Goal: Contribute content: Add original content to the website for others to see

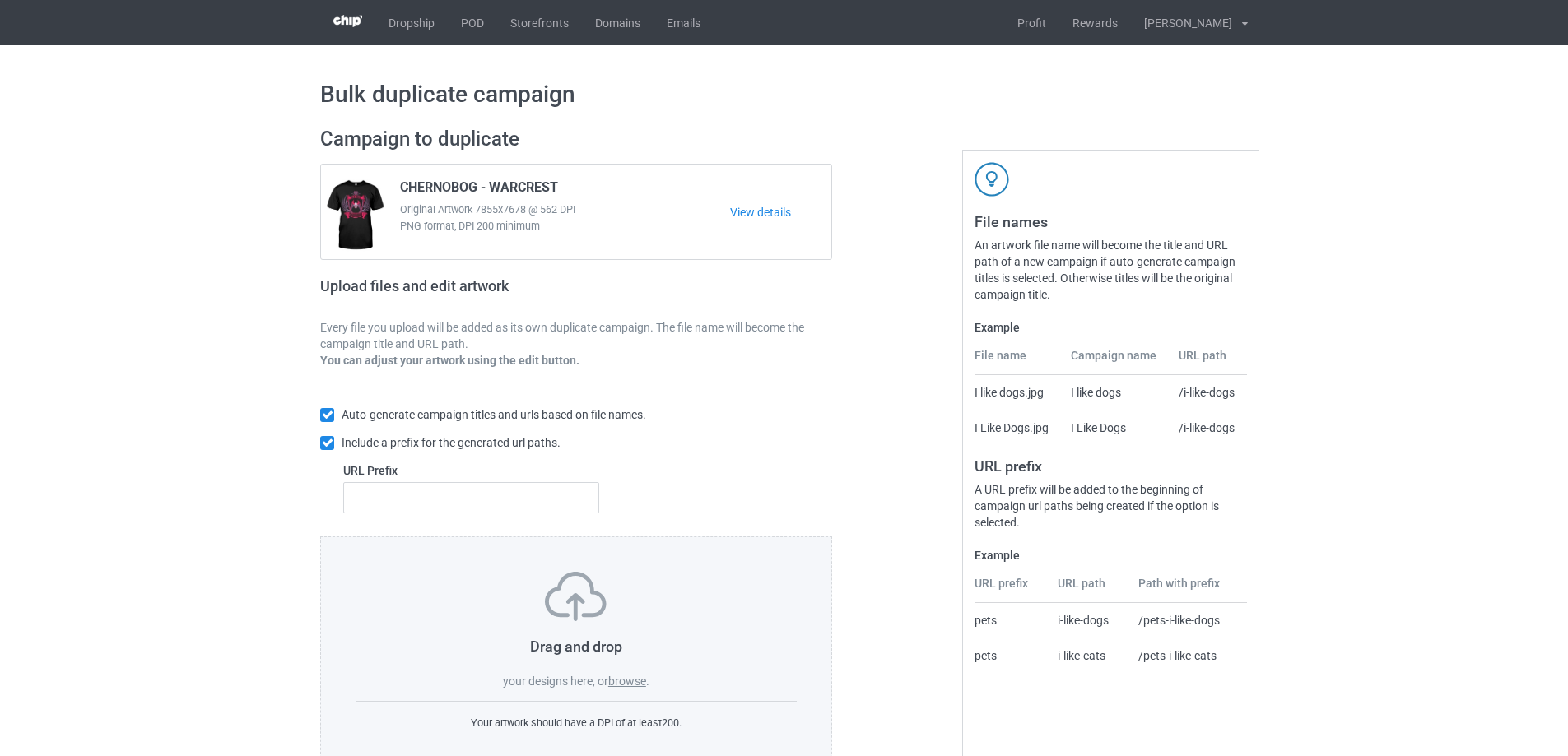
click at [627, 682] on label "browse" at bounding box center [628, 682] width 38 height 13
click at [0, 0] on input "browse" at bounding box center [0, 0] width 0 height 0
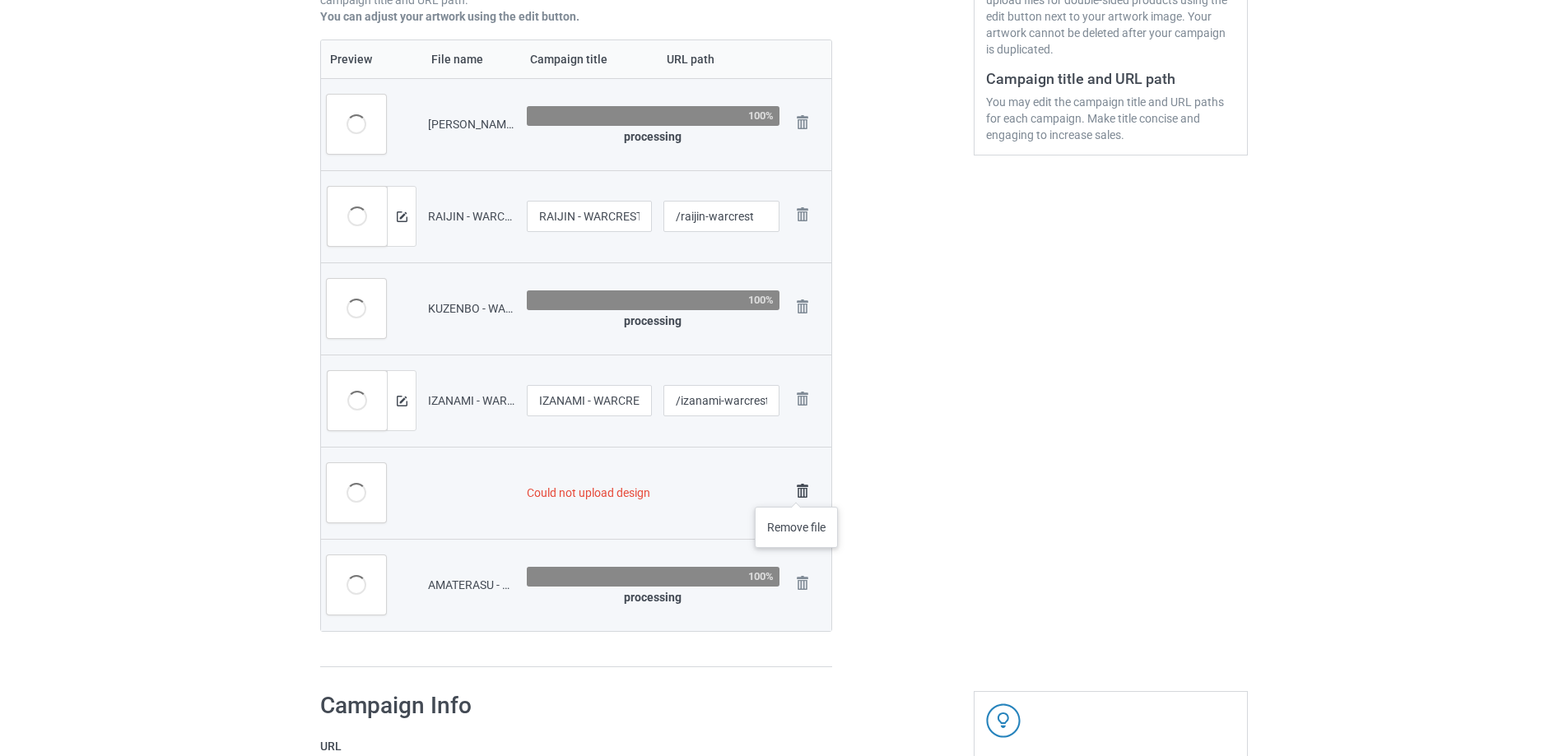
click at [797, 490] on img at bounding box center [802, 491] width 23 height 23
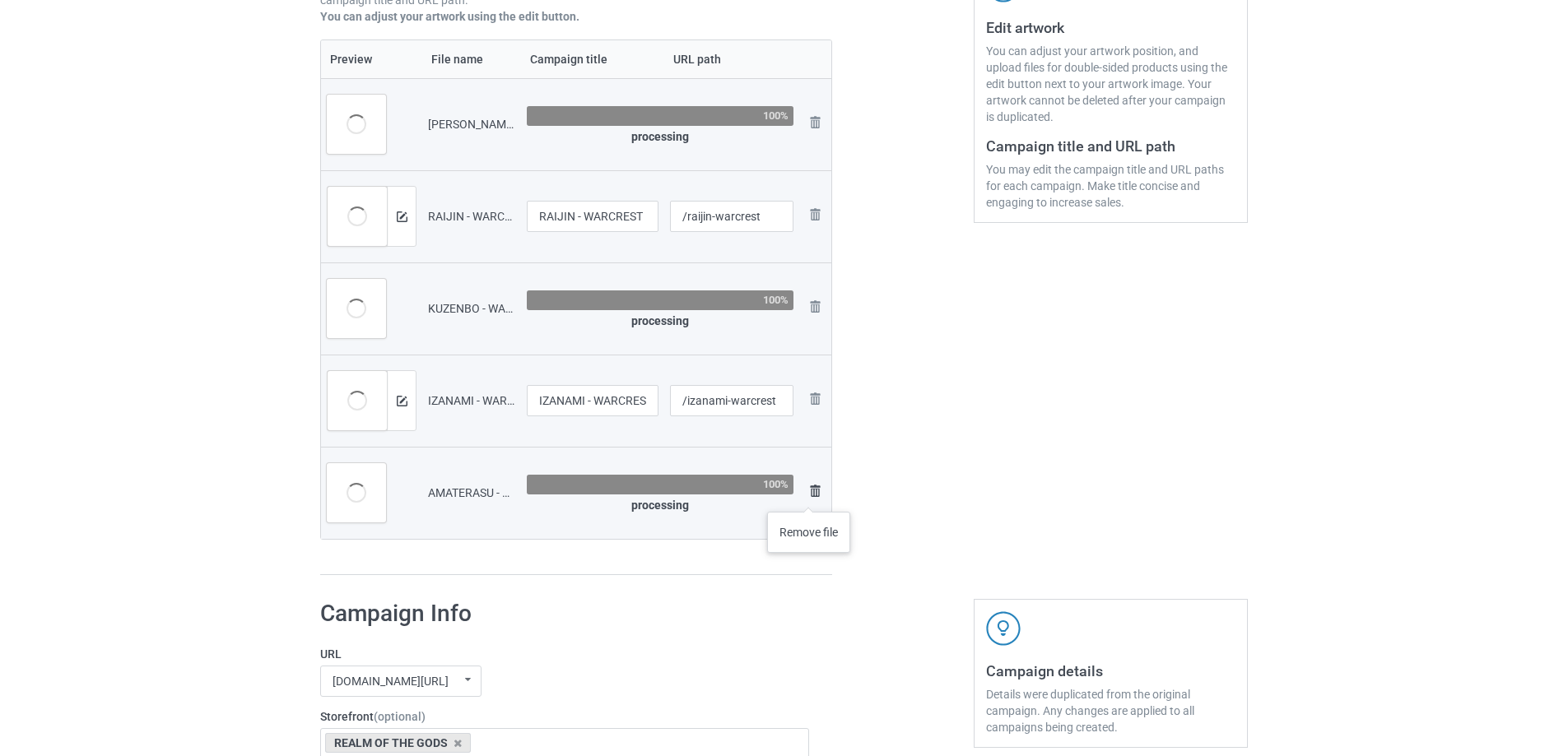
click at [809, 495] on img at bounding box center [814, 491] width 20 height 20
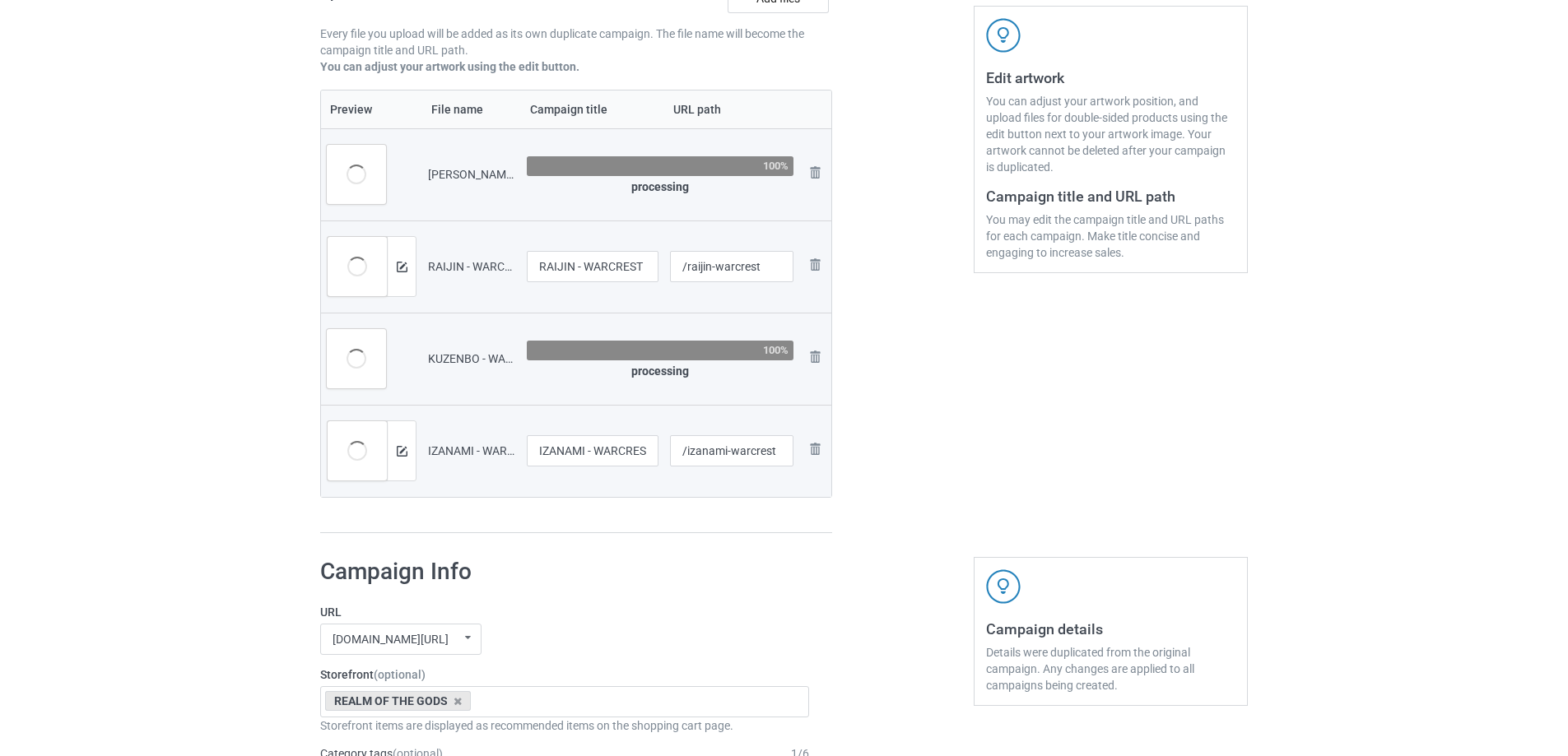
scroll to position [179, 0]
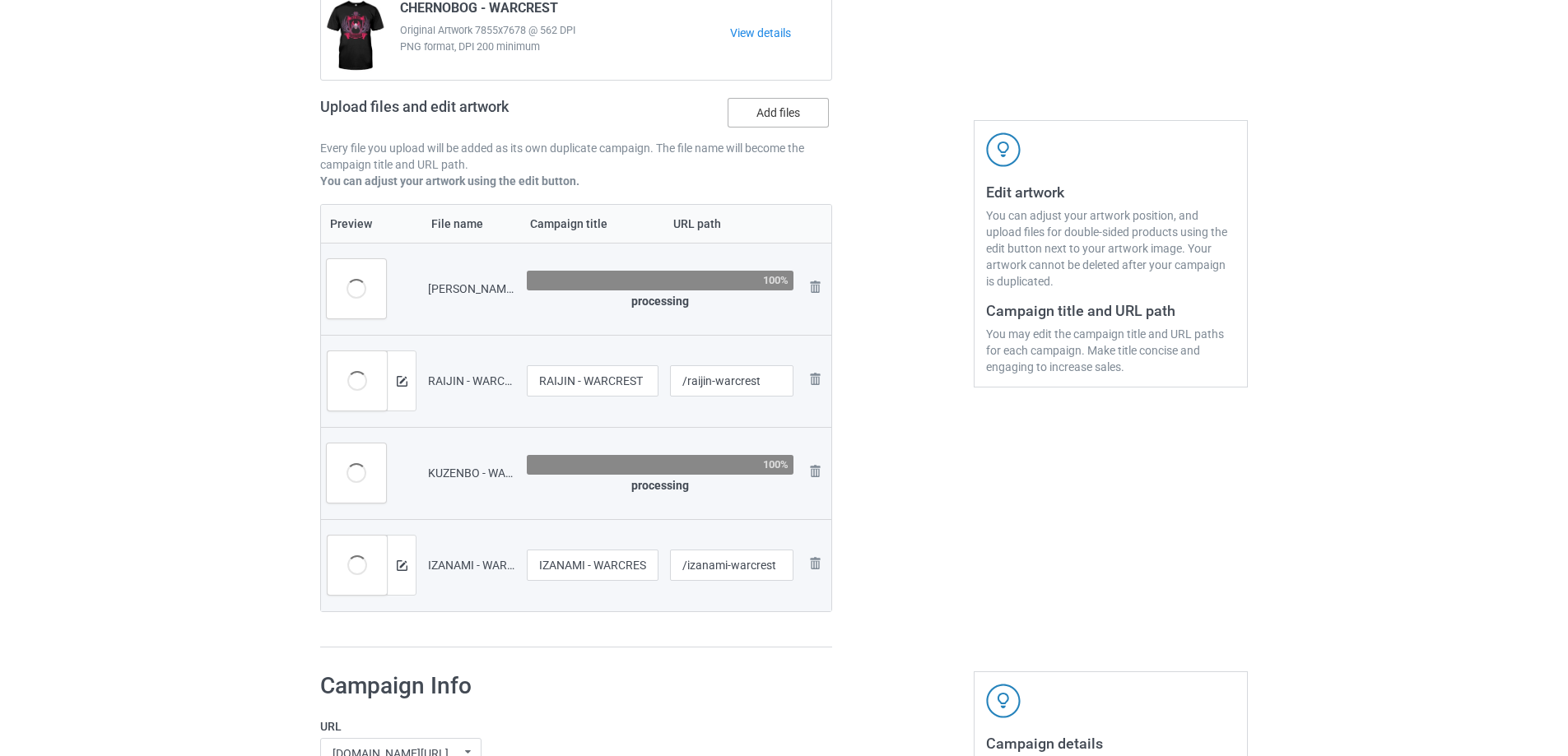
click at [745, 123] on label "Add files" at bounding box center [778, 112] width 101 height 30
click at [0, 0] on input "Add files" at bounding box center [0, 0] width 0 height 0
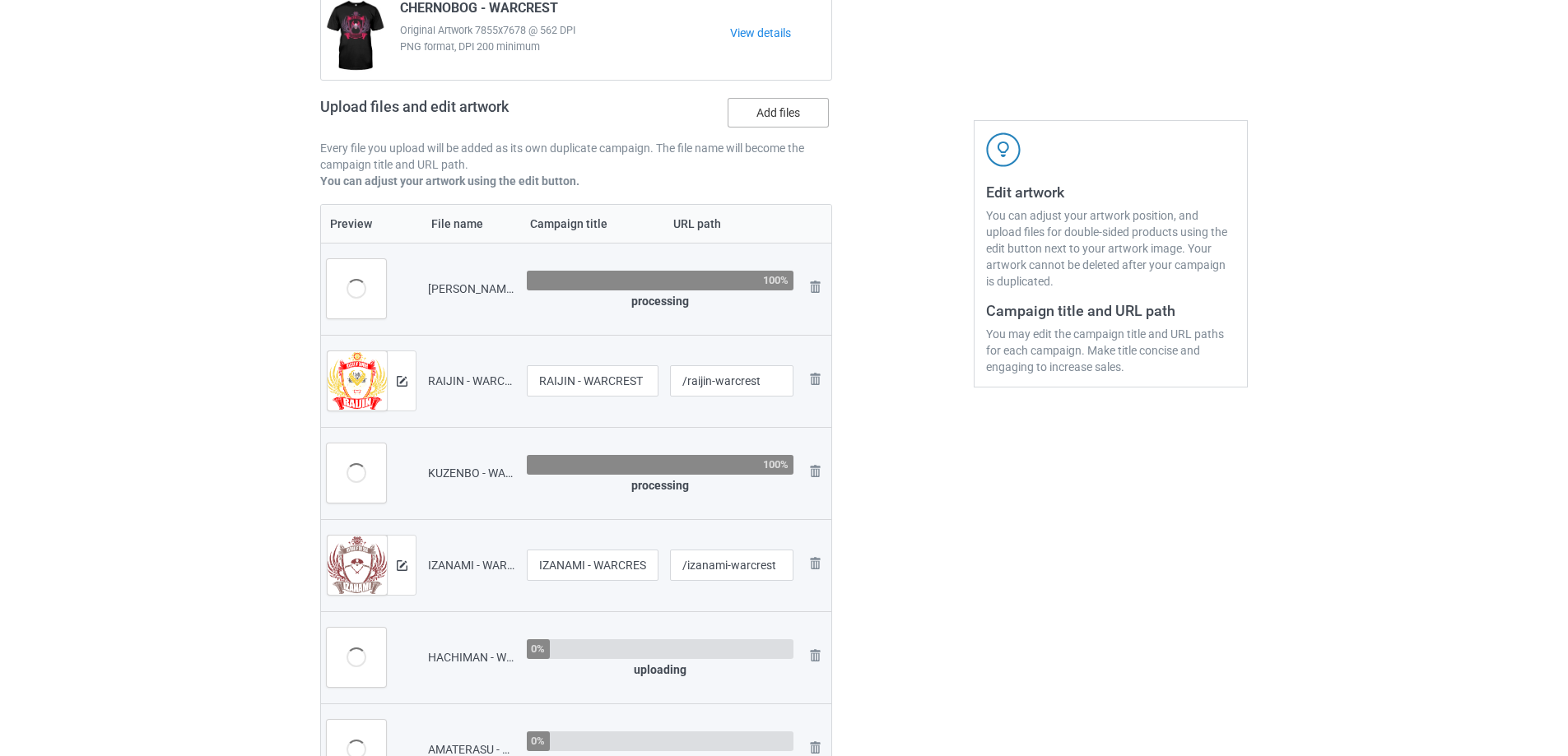
click at [742, 115] on label "Add files" at bounding box center [778, 112] width 101 height 30
click at [0, 0] on input "Add files" at bounding box center [0, 0] width 0 height 0
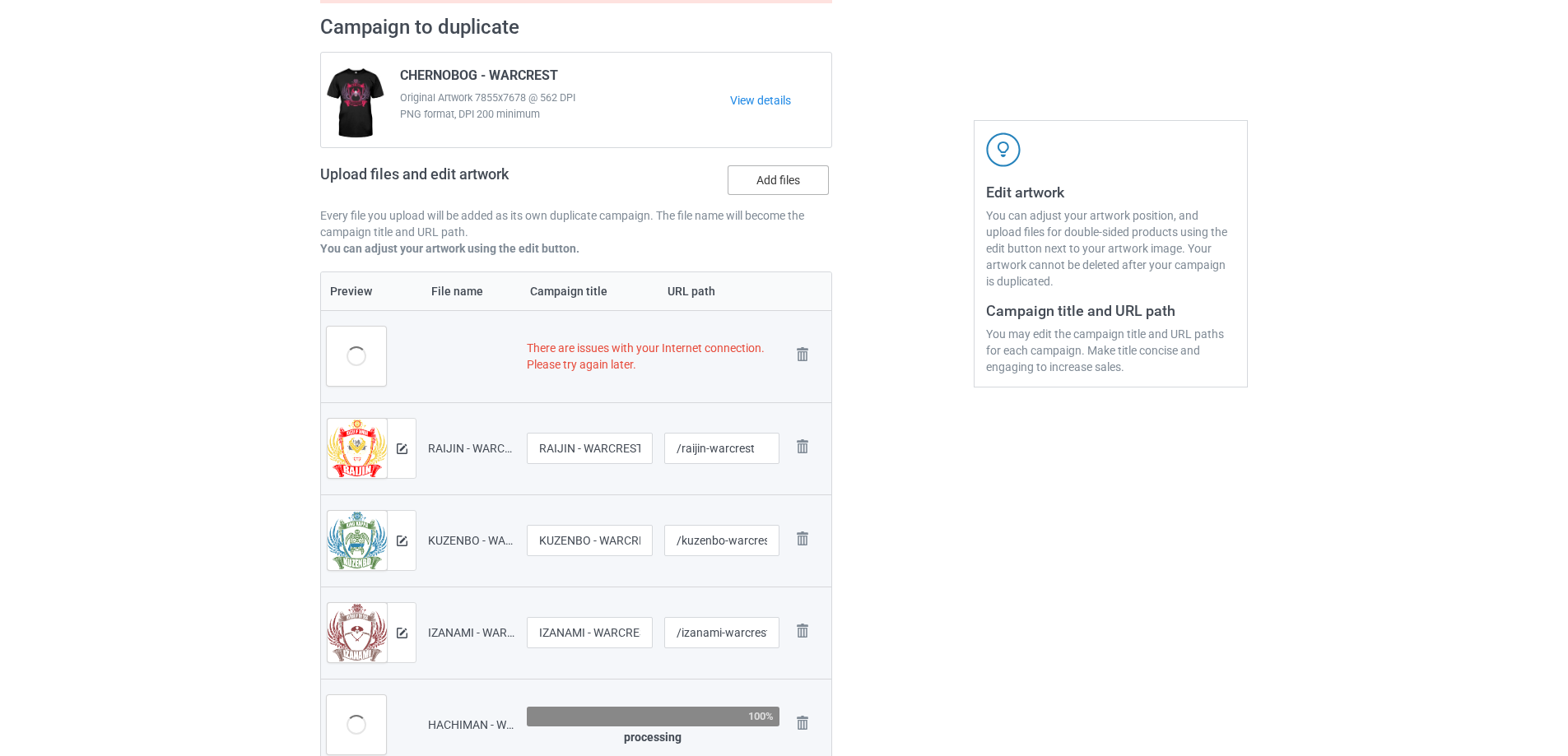
scroll to position [247, 0]
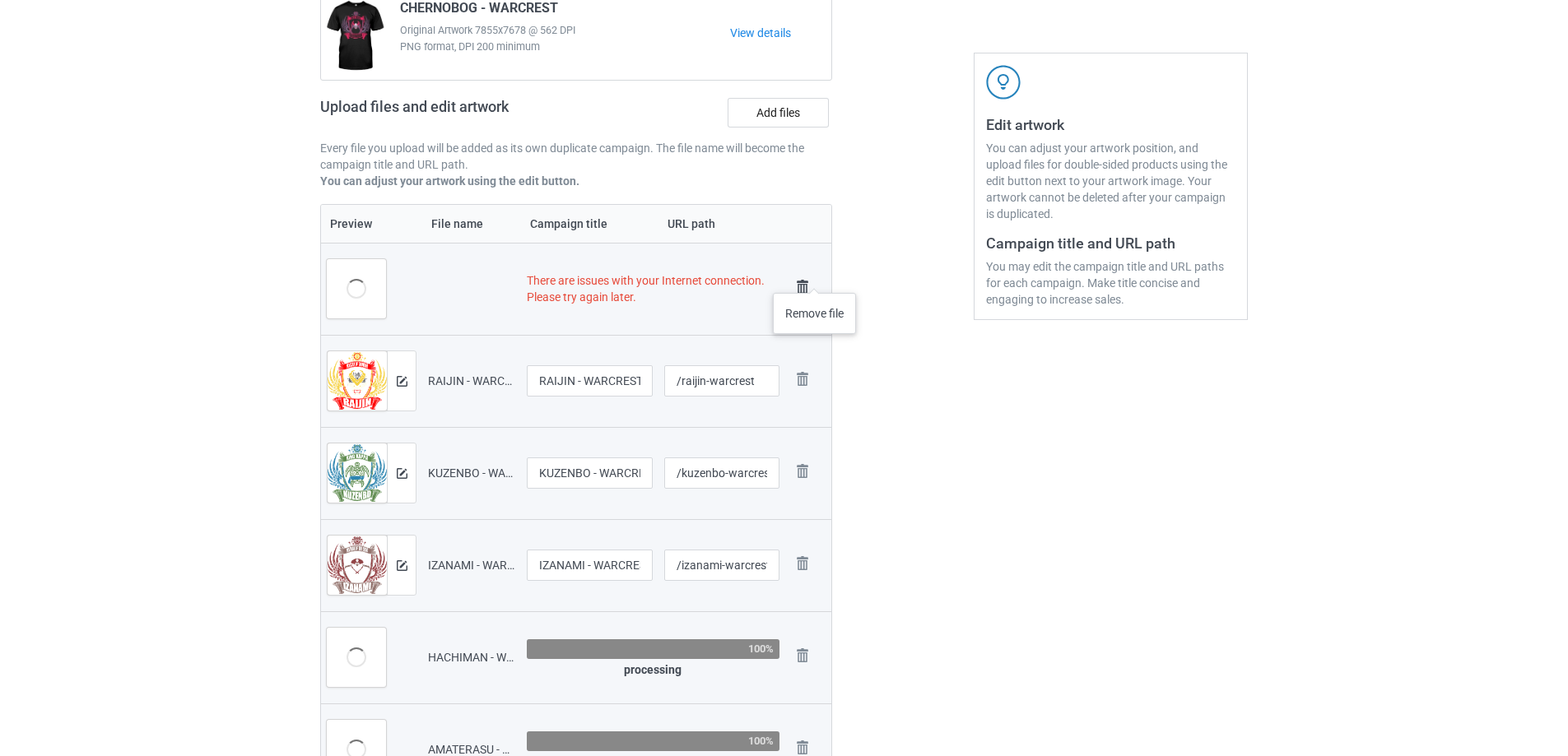
click at [808, 287] on img at bounding box center [802, 287] width 23 height 23
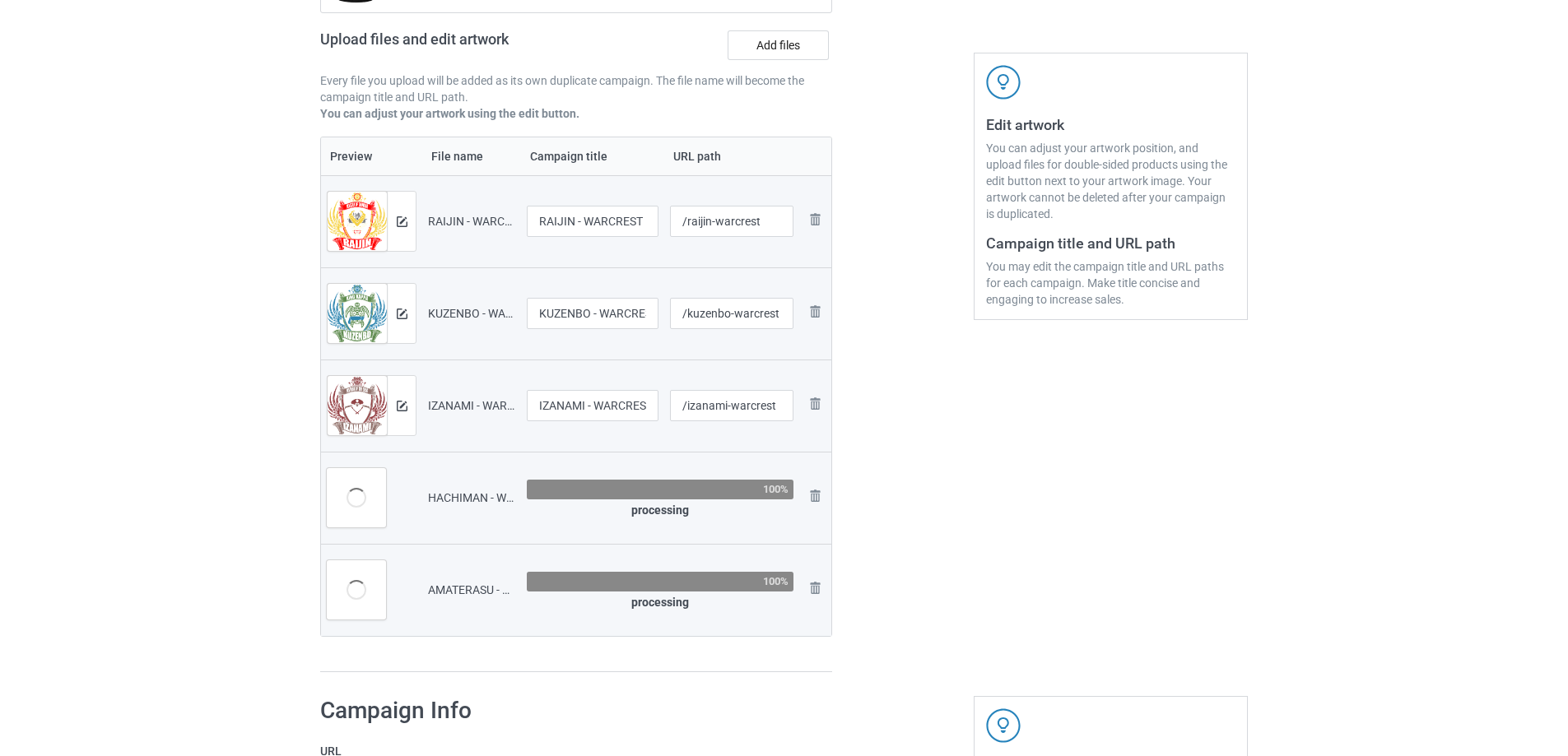
scroll to position [179, 0]
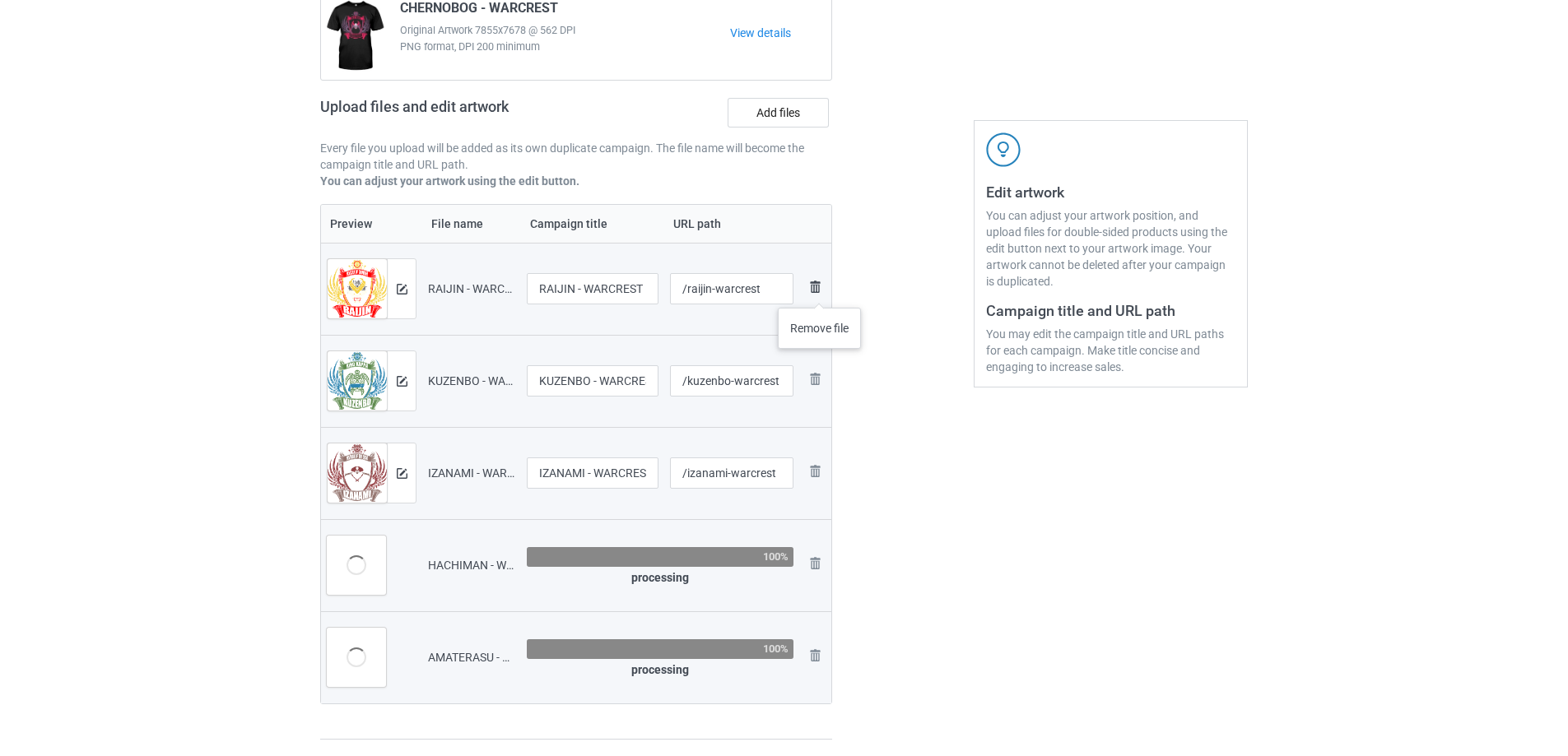
click at [820, 291] on img at bounding box center [814, 287] width 20 height 20
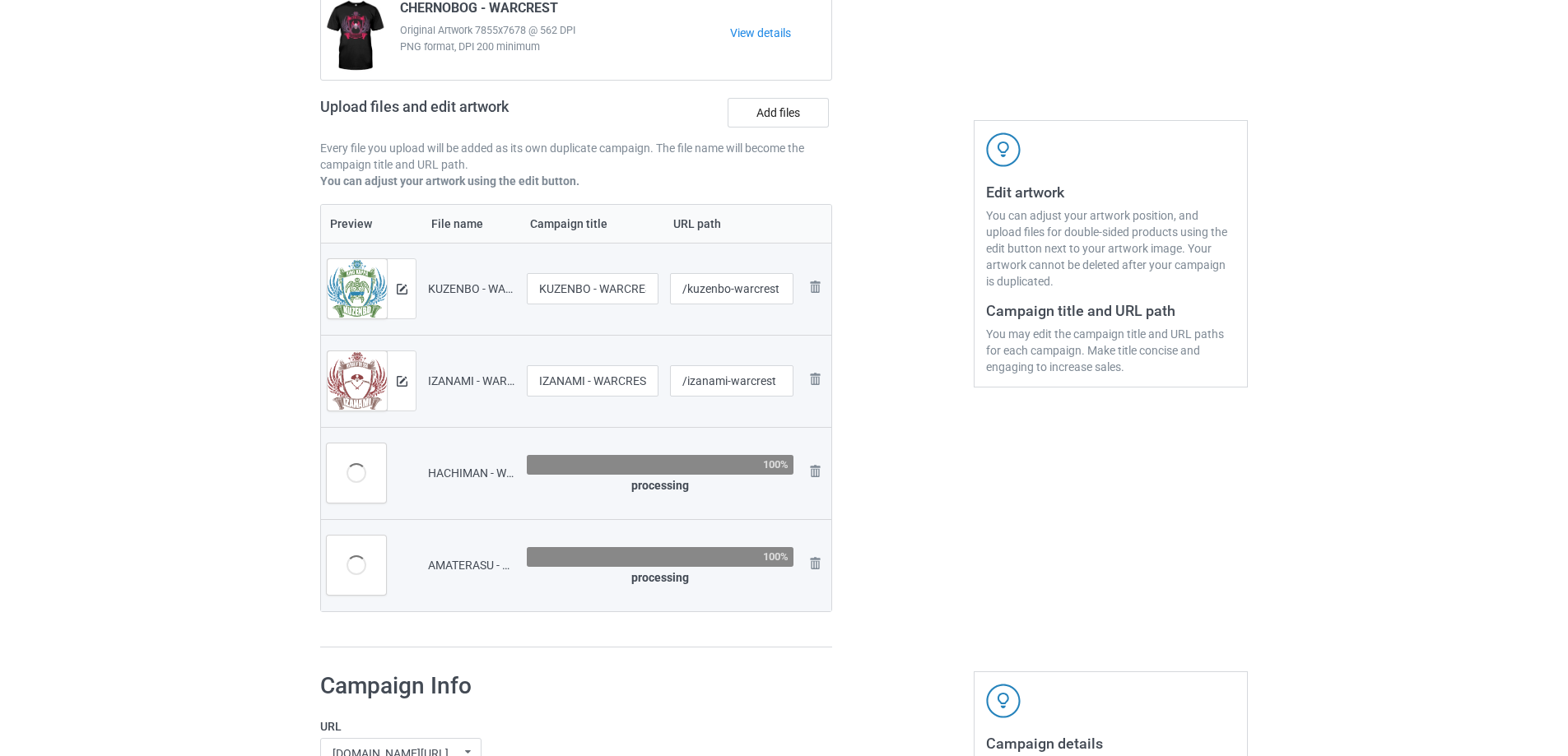
click at [0, 0] on img at bounding box center [0, 0] width 0 height 0
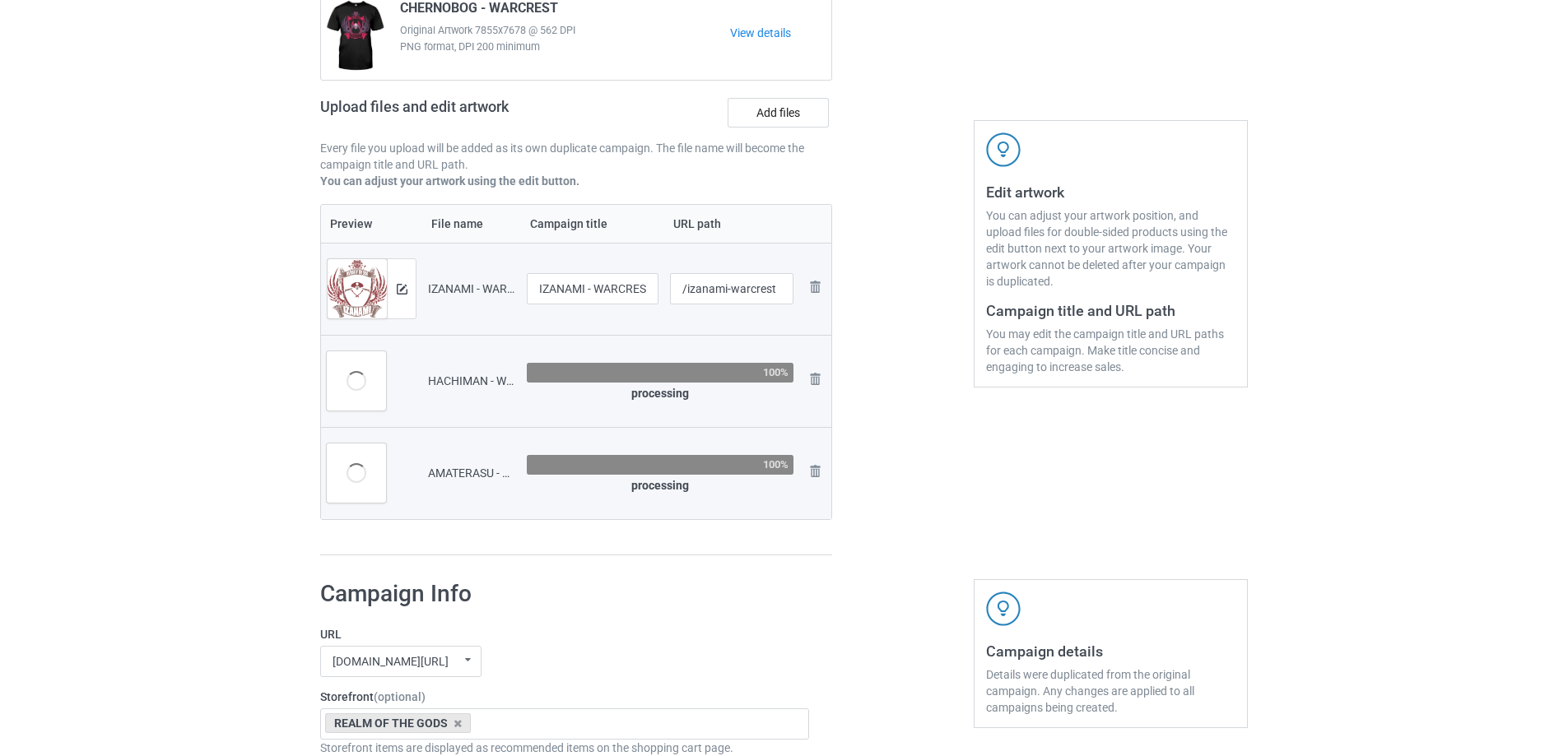
click at [0, 0] on img at bounding box center [0, 0] width 0 height 0
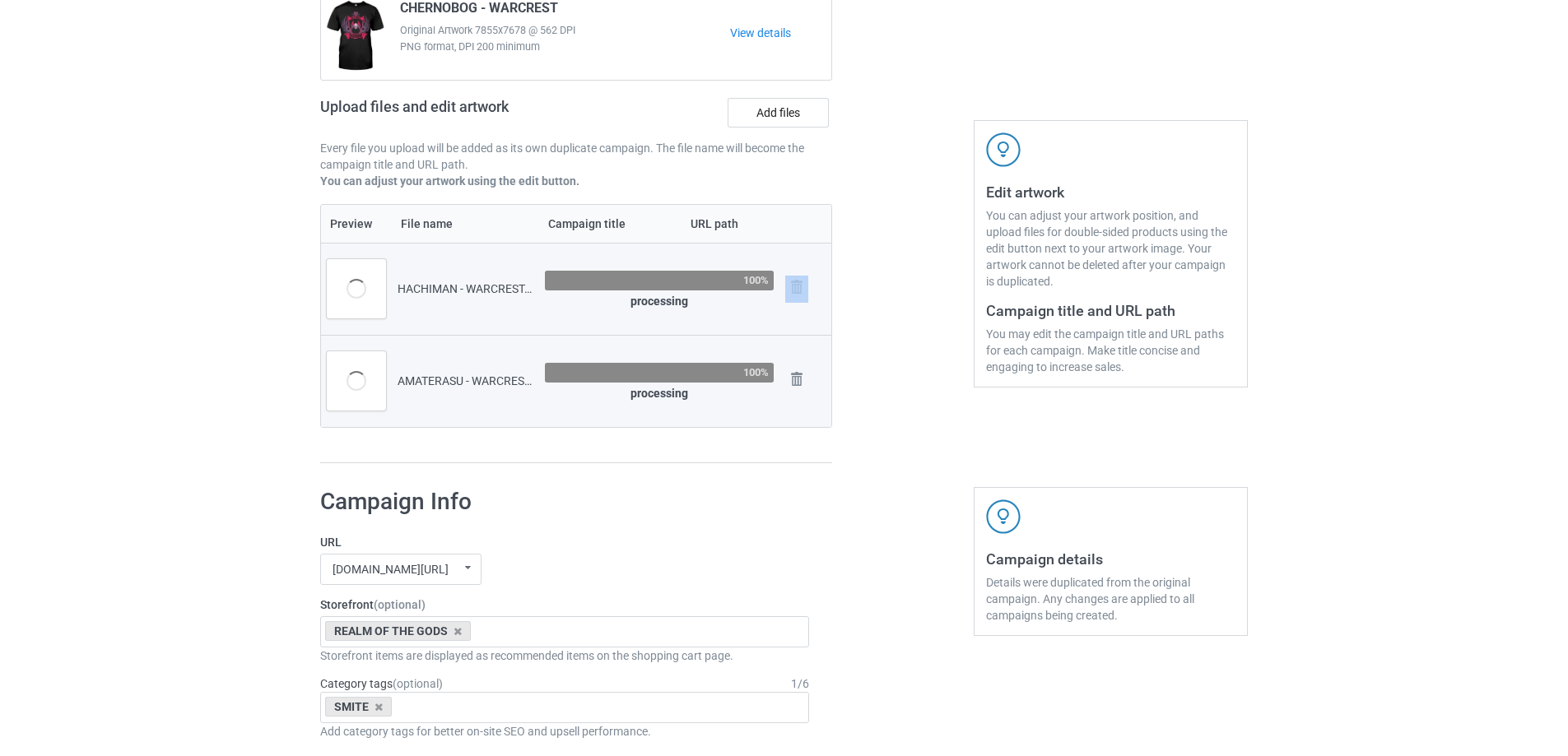
click at [820, 291] on div "Remove file" at bounding box center [805, 288] width 40 height 28
click at [803, 286] on img at bounding box center [796, 287] width 23 height 23
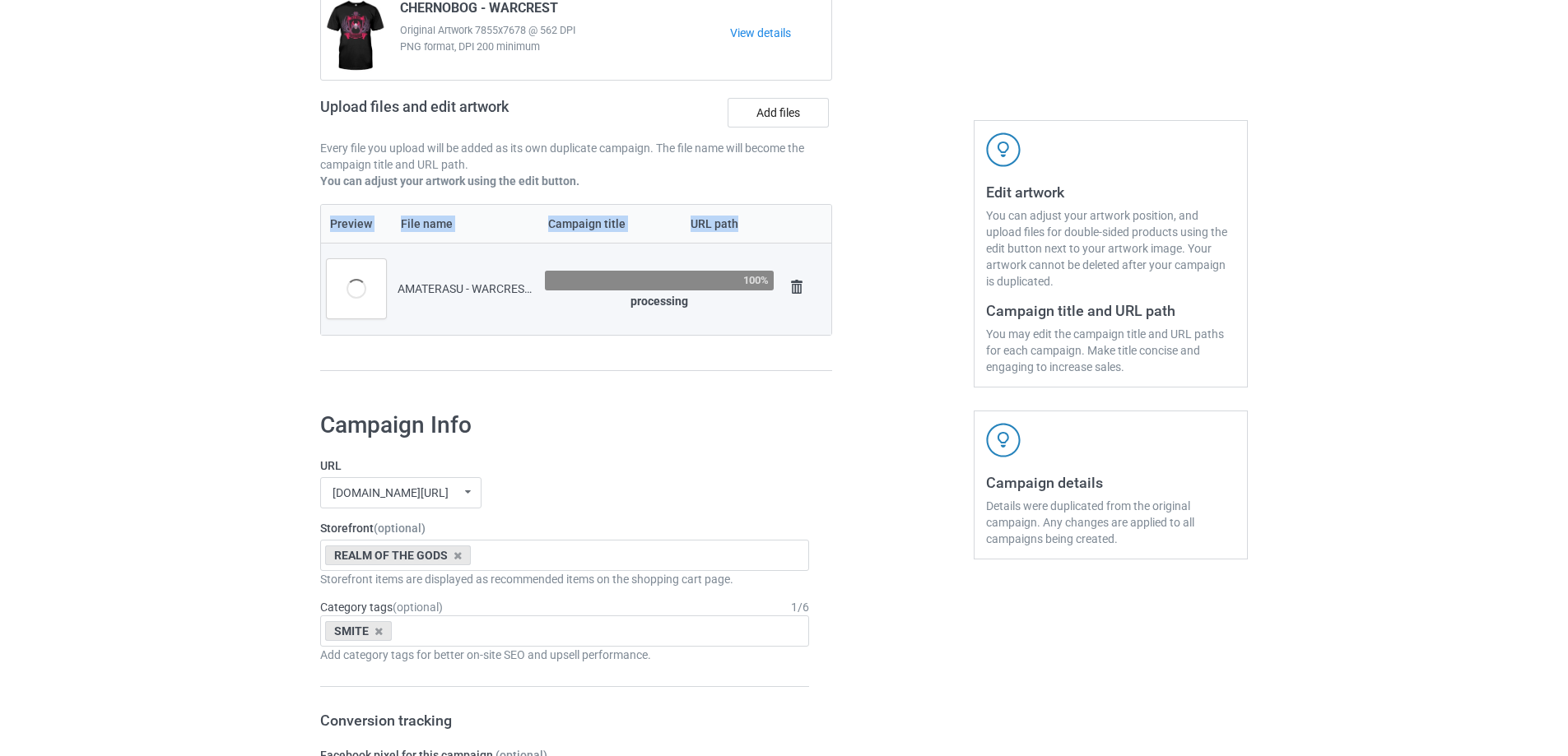
click at [803, 286] on img at bounding box center [796, 287] width 23 height 23
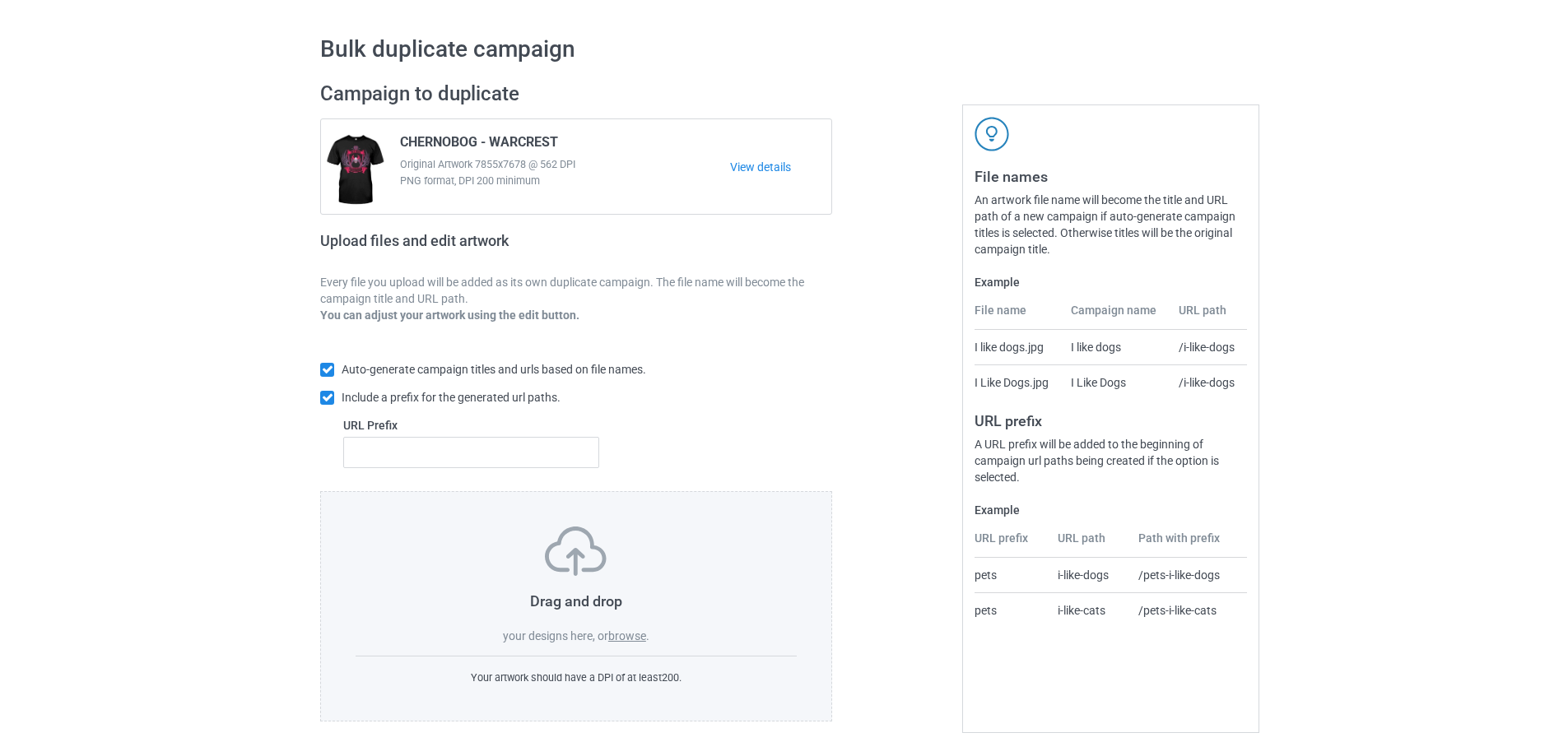
click at [633, 631] on label "browse" at bounding box center [628, 636] width 38 height 13
click at [0, 0] on input "browse" at bounding box center [0, 0] width 0 height 0
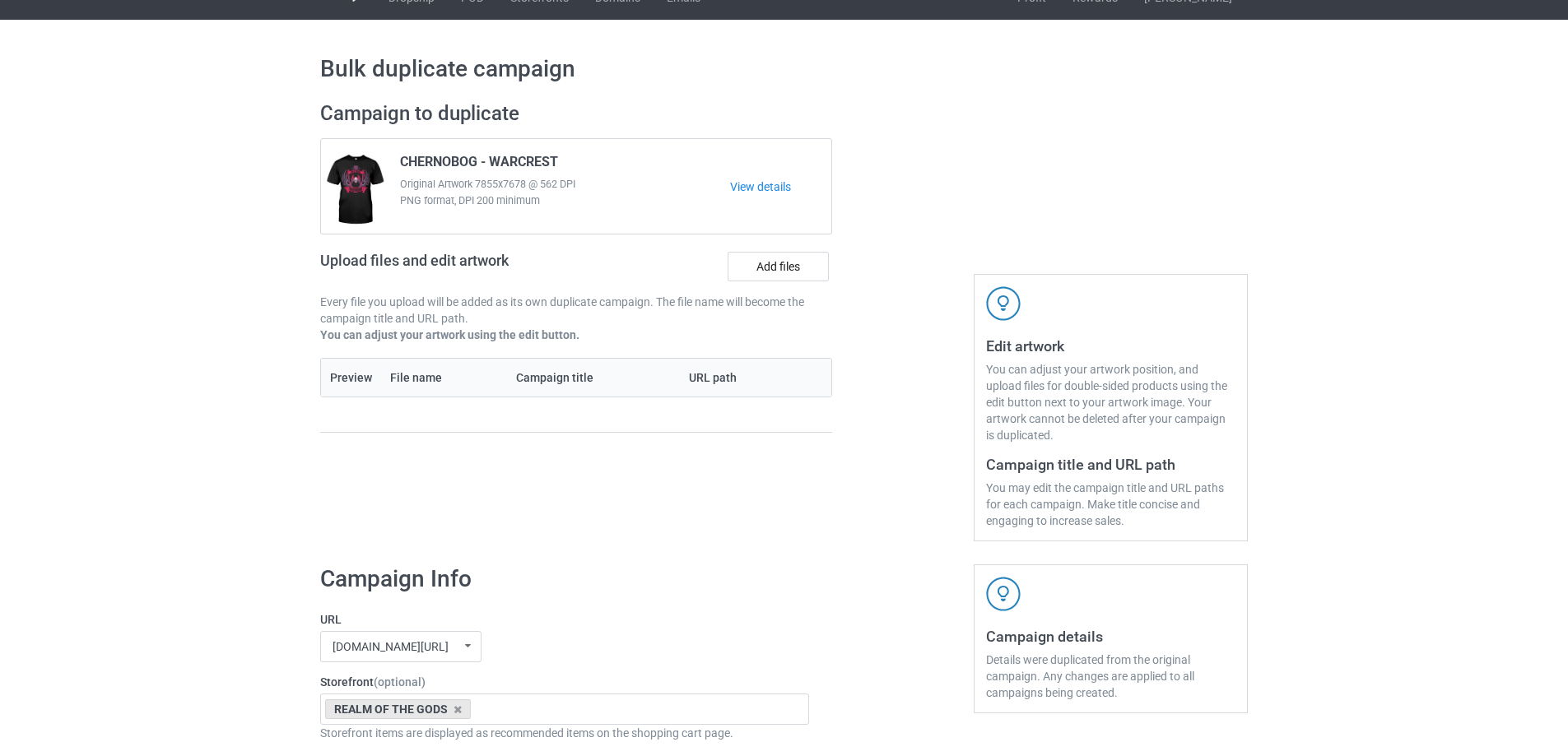
scroll to position [15, 0]
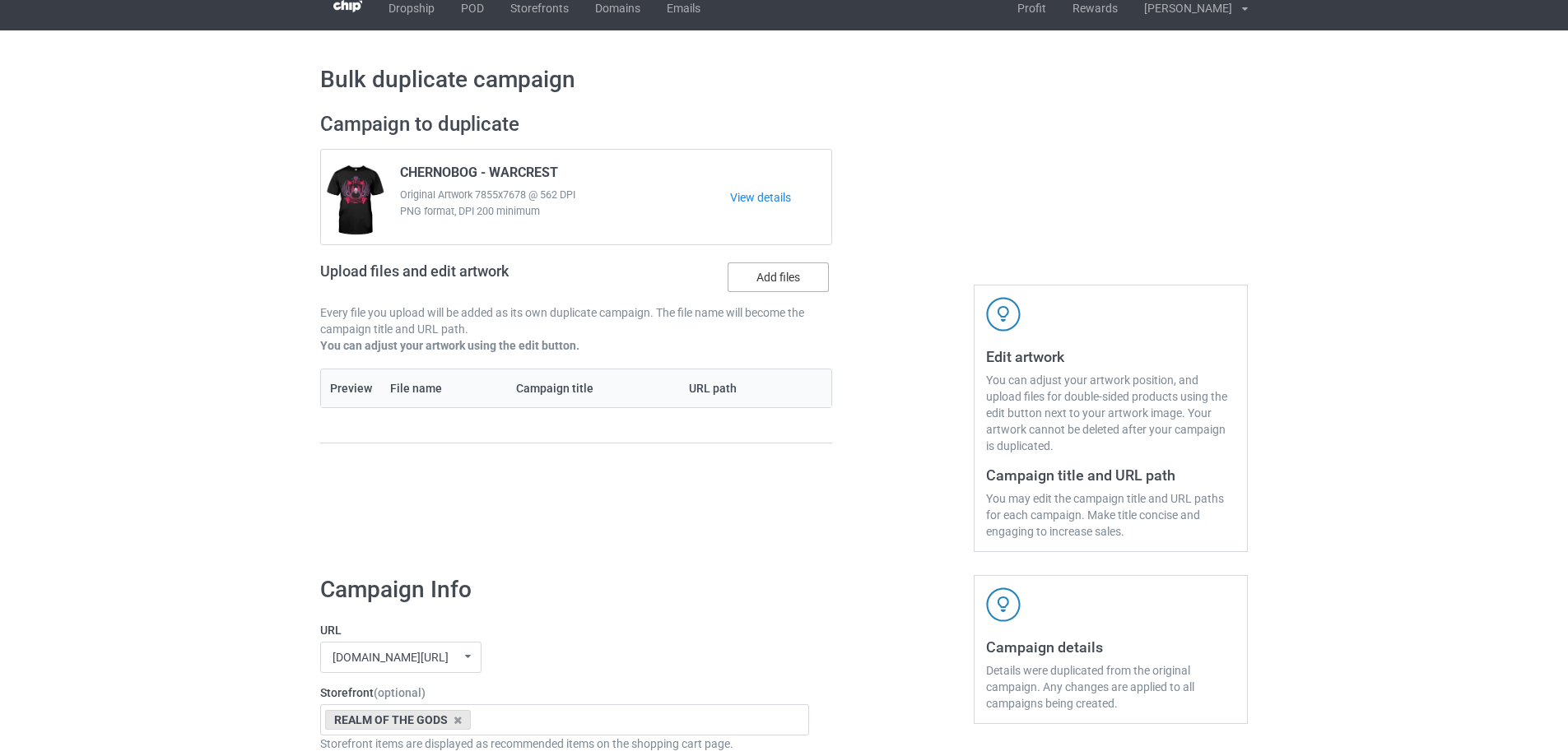
click at [787, 270] on label "Add files" at bounding box center [778, 277] width 101 height 30
click at [0, 0] on input "Add files" at bounding box center [0, 0] width 0 height 0
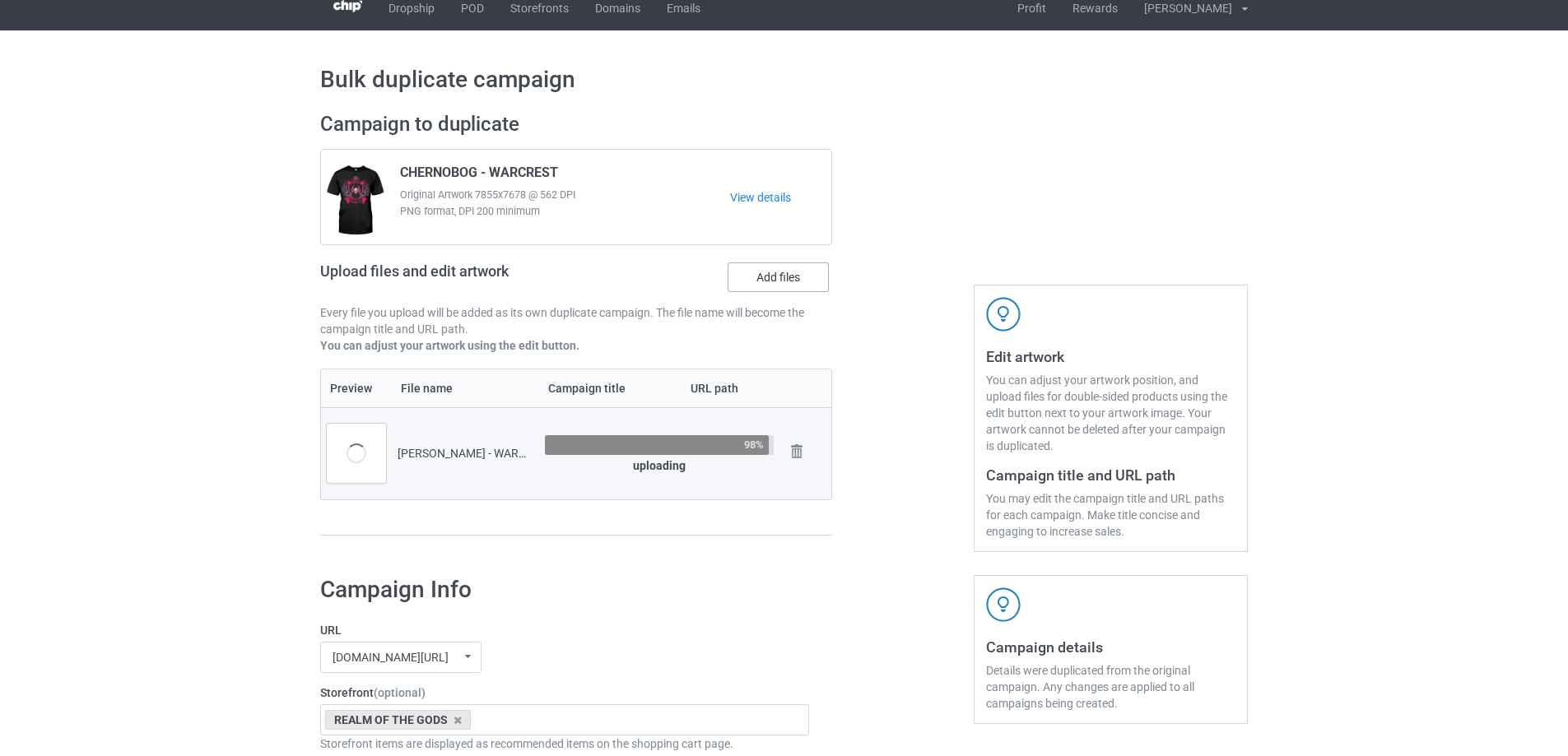
click at [792, 275] on label "Add files" at bounding box center [778, 277] width 101 height 30
click at [0, 0] on input "Add files" at bounding box center [0, 0] width 0 height 0
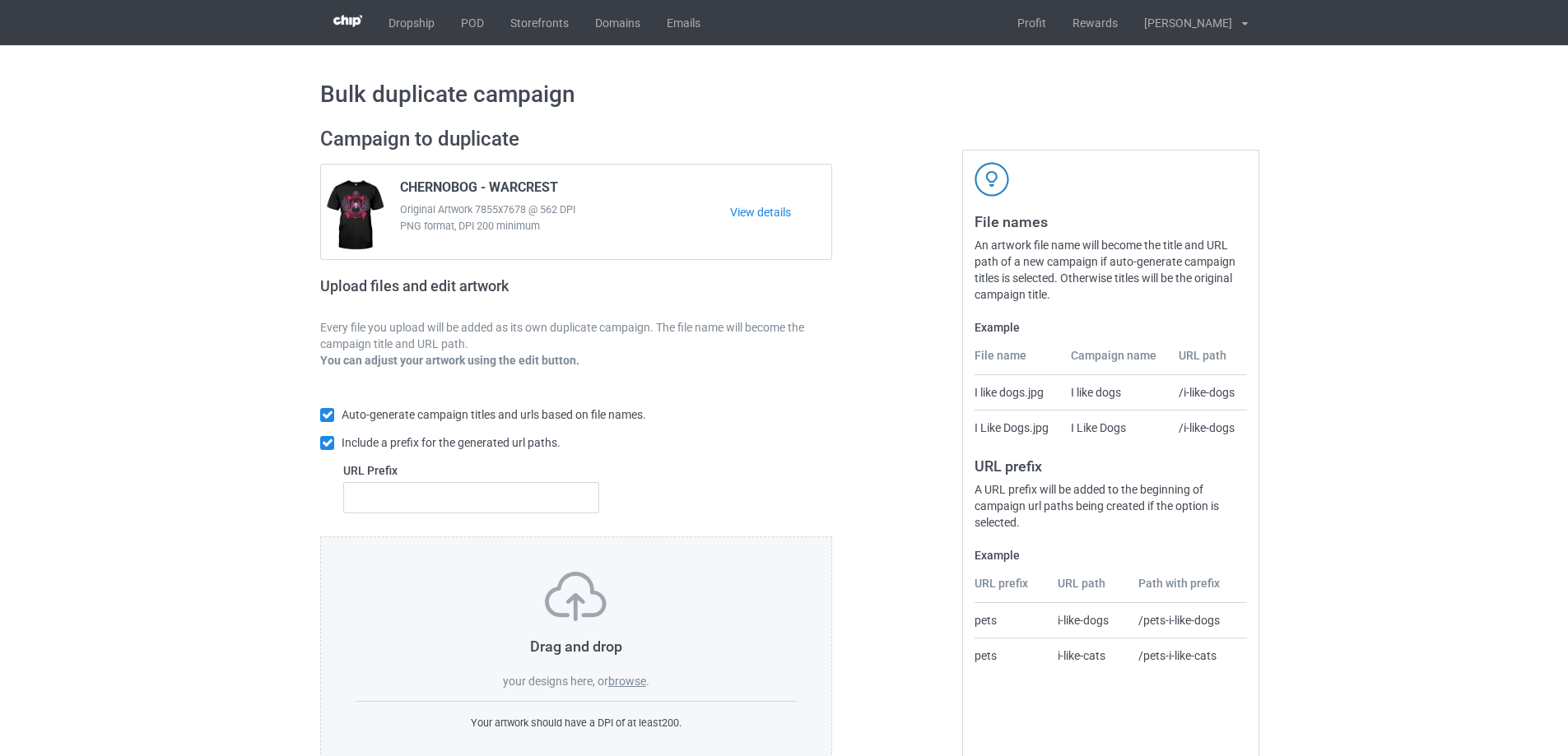
click at [632, 681] on label "browse" at bounding box center [628, 682] width 38 height 13
click at [0, 0] on input "browse" at bounding box center [0, 0] width 0 height 0
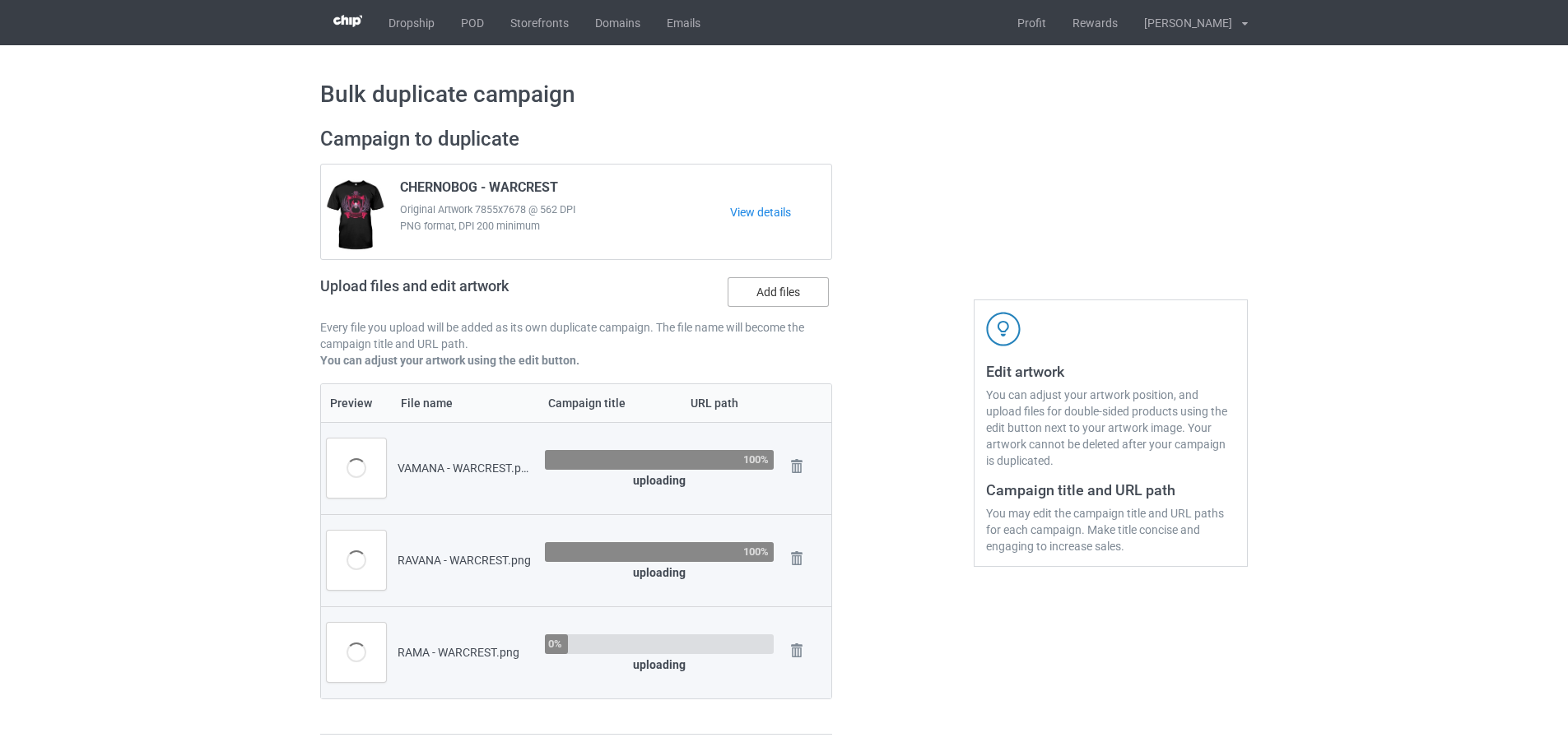
click at [773, 303] on label "Add files" at bounding box center [778, 291] width 101 height 30
click at [0, 0] on input "Add files" at bounding box center [0, 0] width 0 height 0
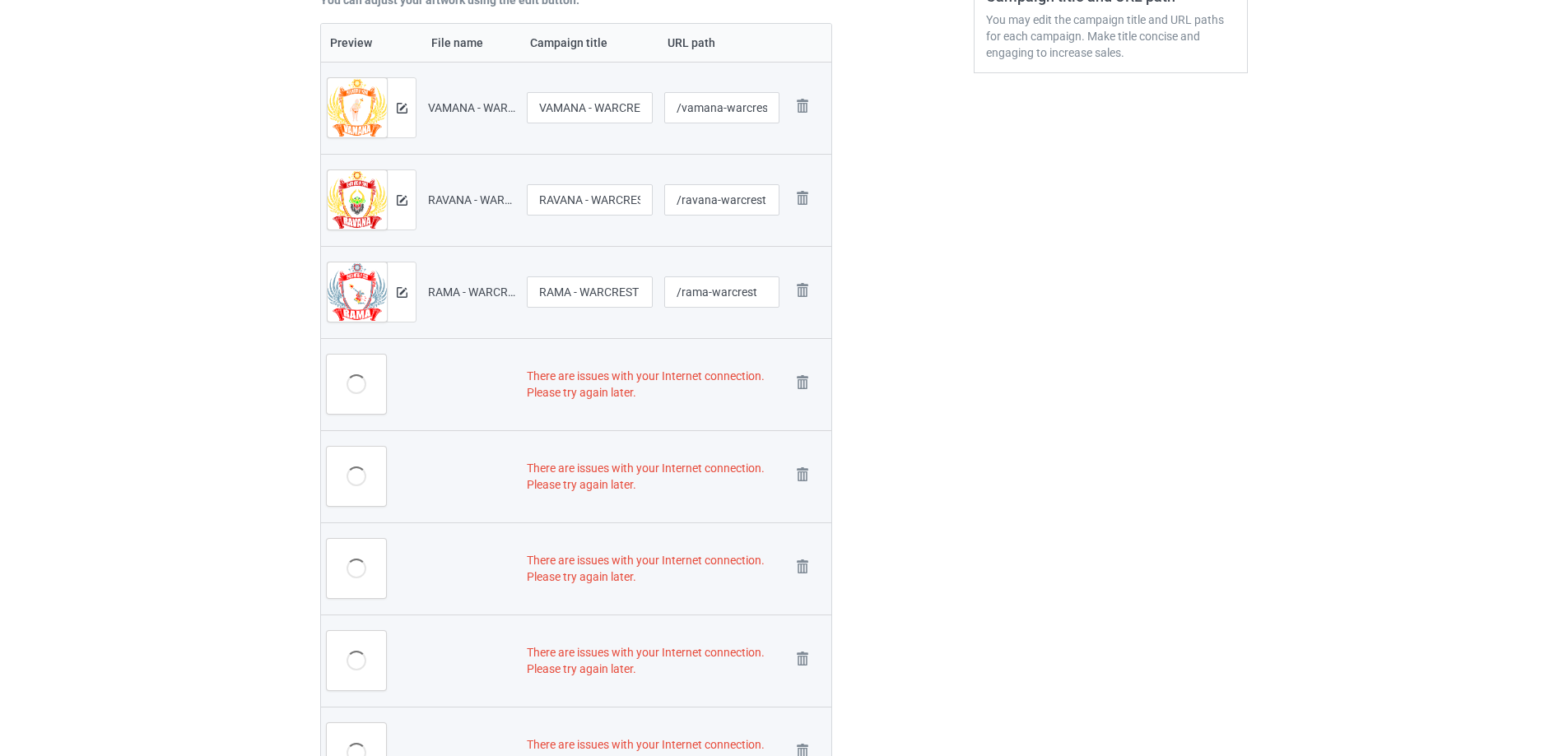
scroll to position [627, 0]
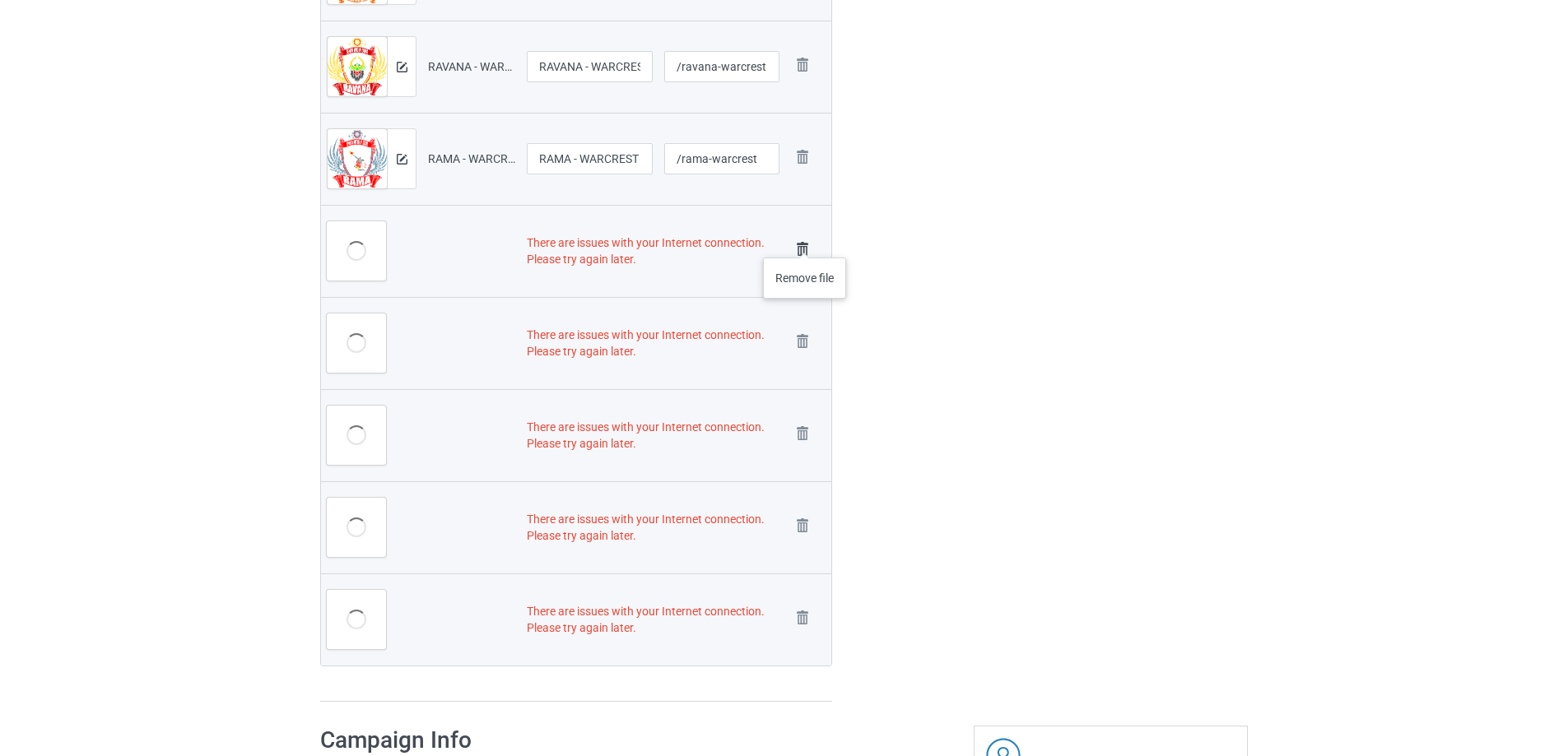
click at [805, 241] on img at bounding box center [802, 249] width 23 height 23
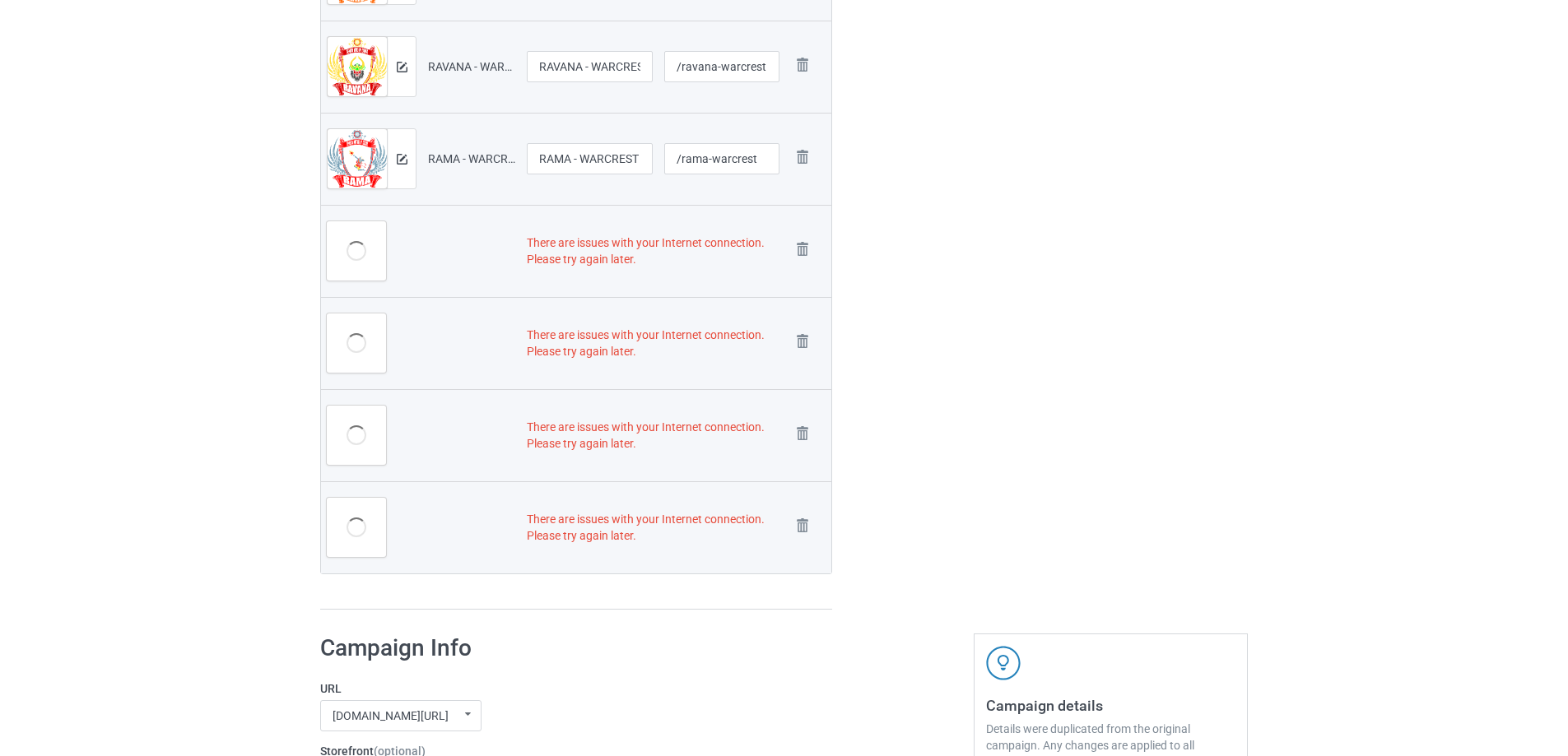
click at [0, 0] on img at bounding box center [0, 0] width 0 height 0
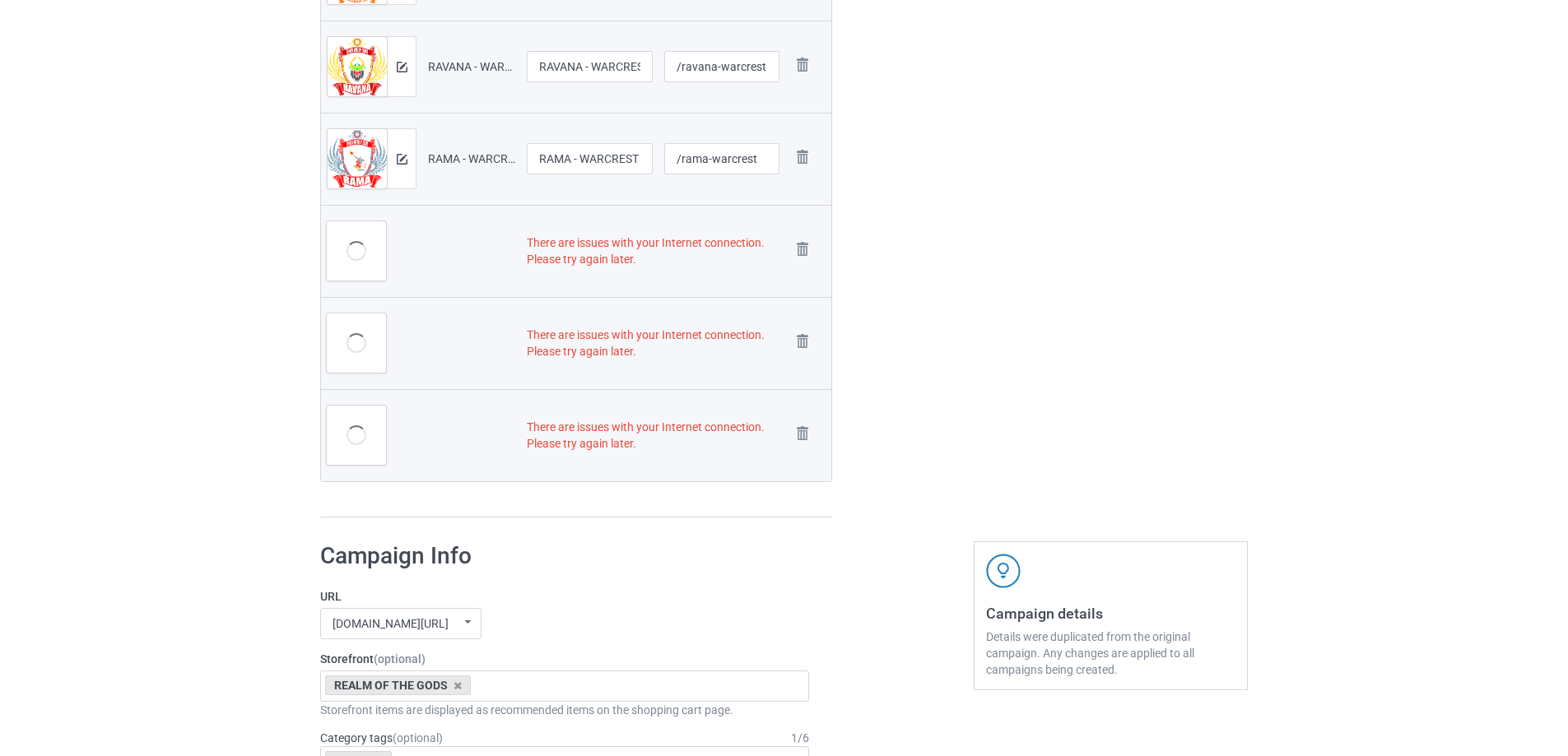
click at [0, 0] on img at bounding box center [0, 0] width 0 height 0
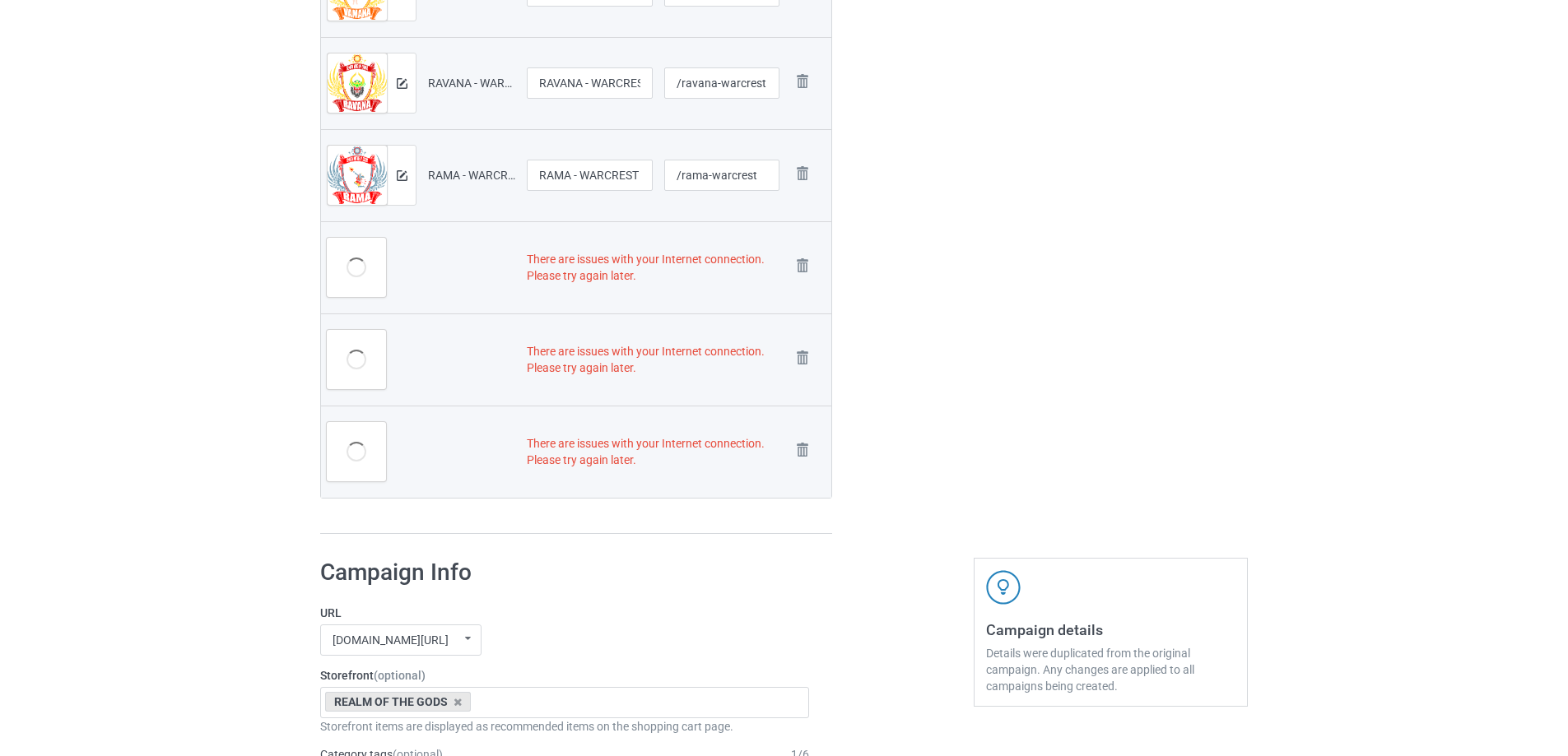
click at [0, 0] on img at bounding box center [0, 0] width 0 height 0
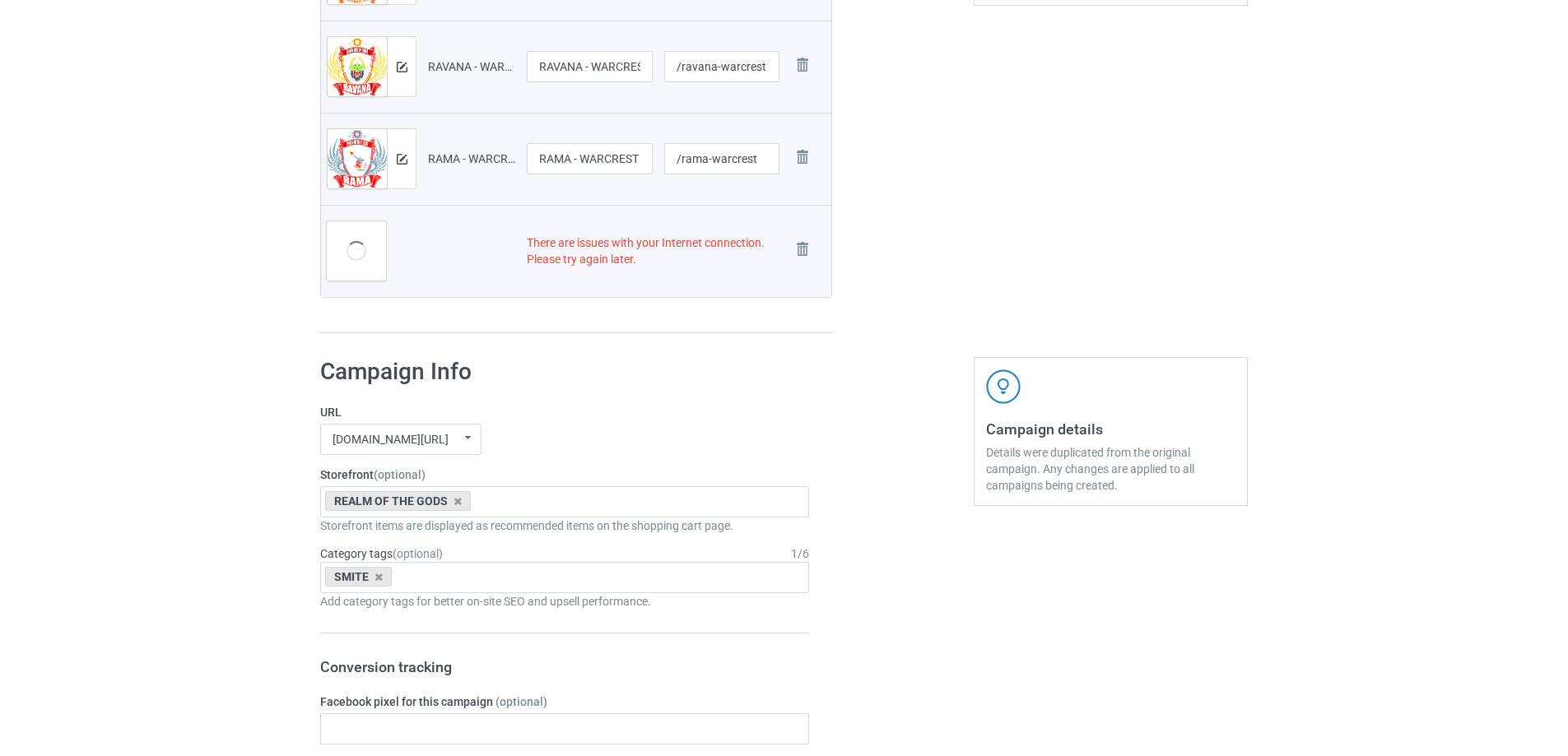
click at [0, 0] on img at bounding box center [0, 0] width 0 height 0
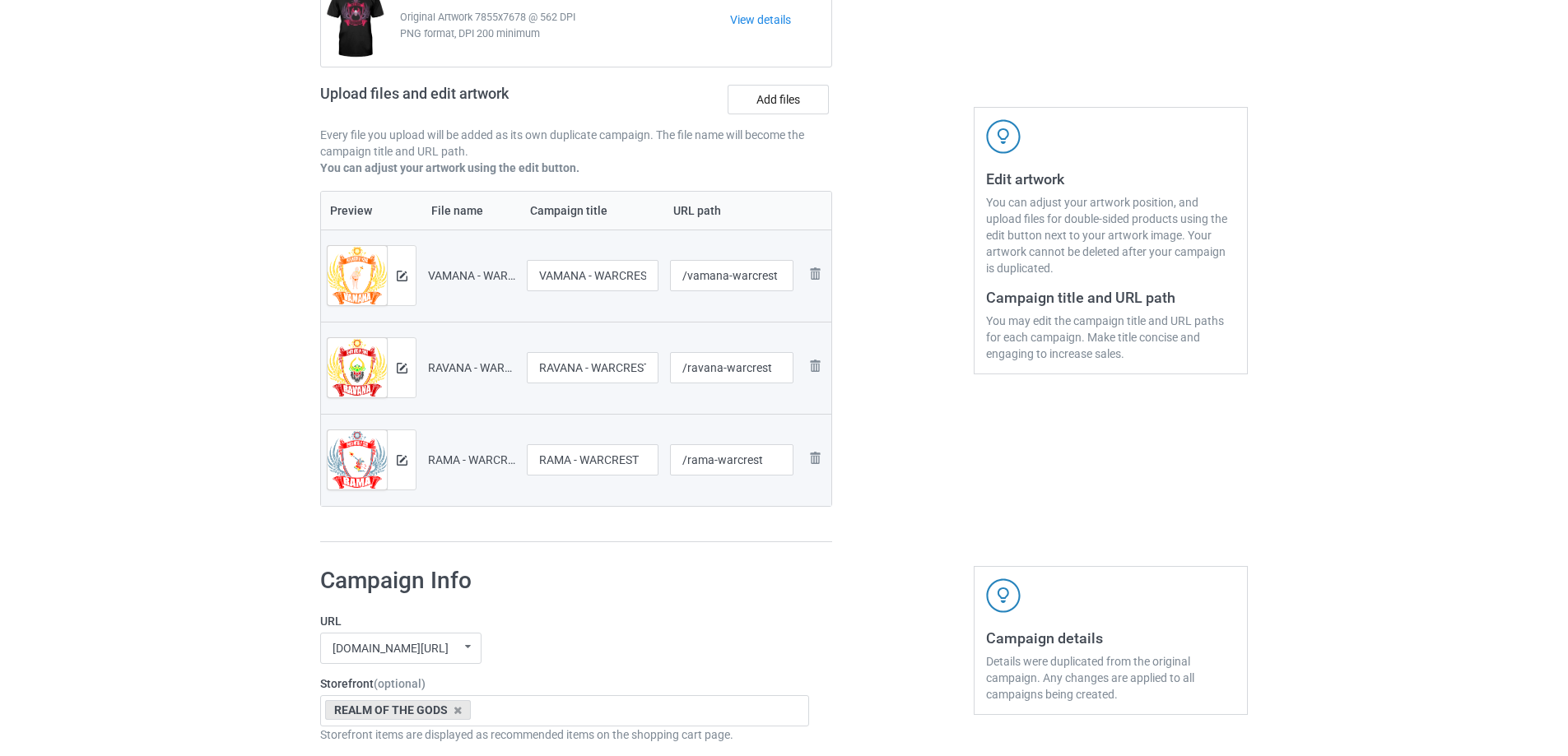
scroll to position [165, 0]
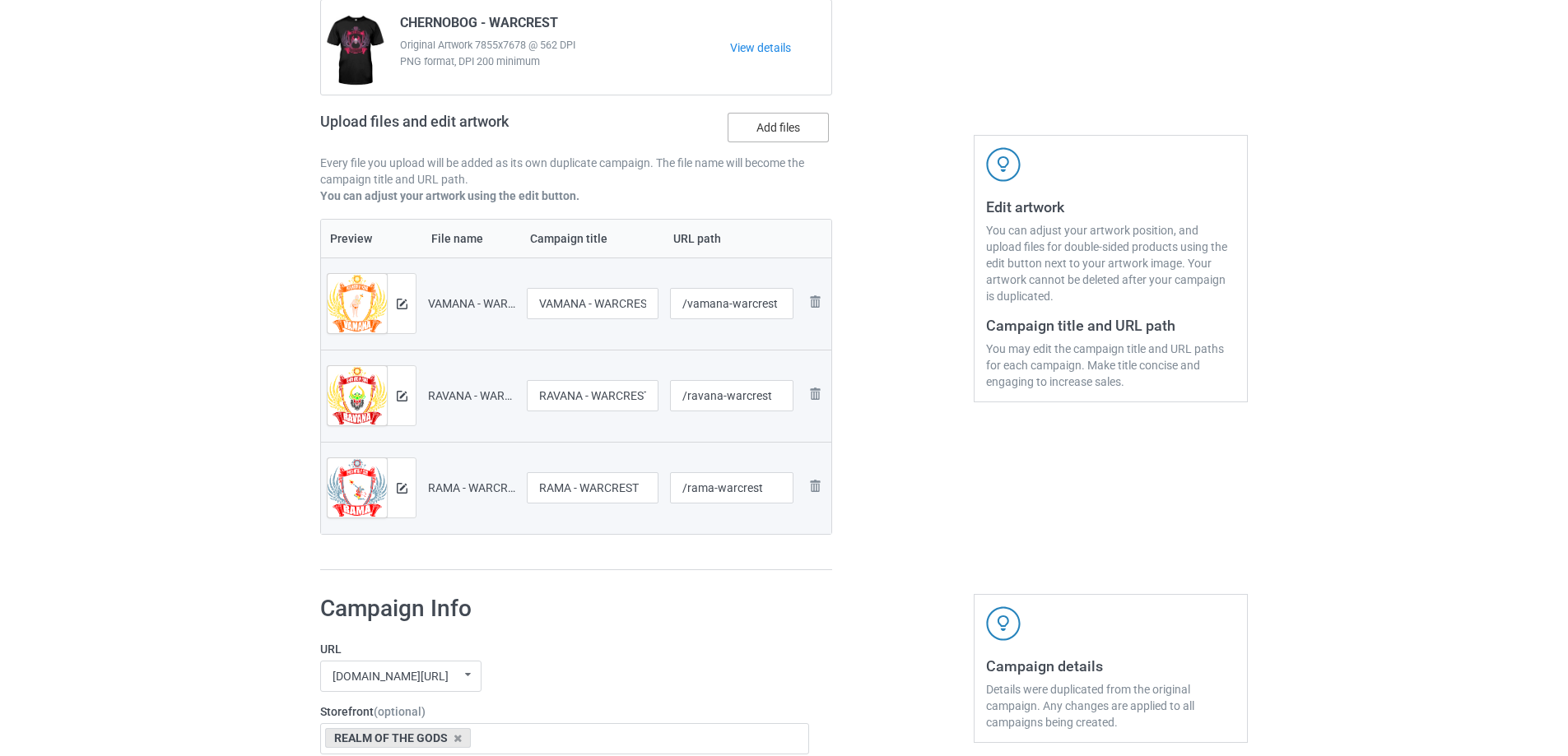
click at [760, 128] on label "Add files" at bounding box center [778, 127] width 101 height 30
click at [0, 0] on input "Add files" at bounding box center [0, 0] width 0 height 0
click at [767, 129] on label "Add files" at bounding box center [778, 127] width 101 height 30
click at [0, 0] on input "Add files" at bounding box center [0, 0] width 0 height 0
click at [768, 134] on label "Add files" at bounding box center [778, 127] width 101 height 30
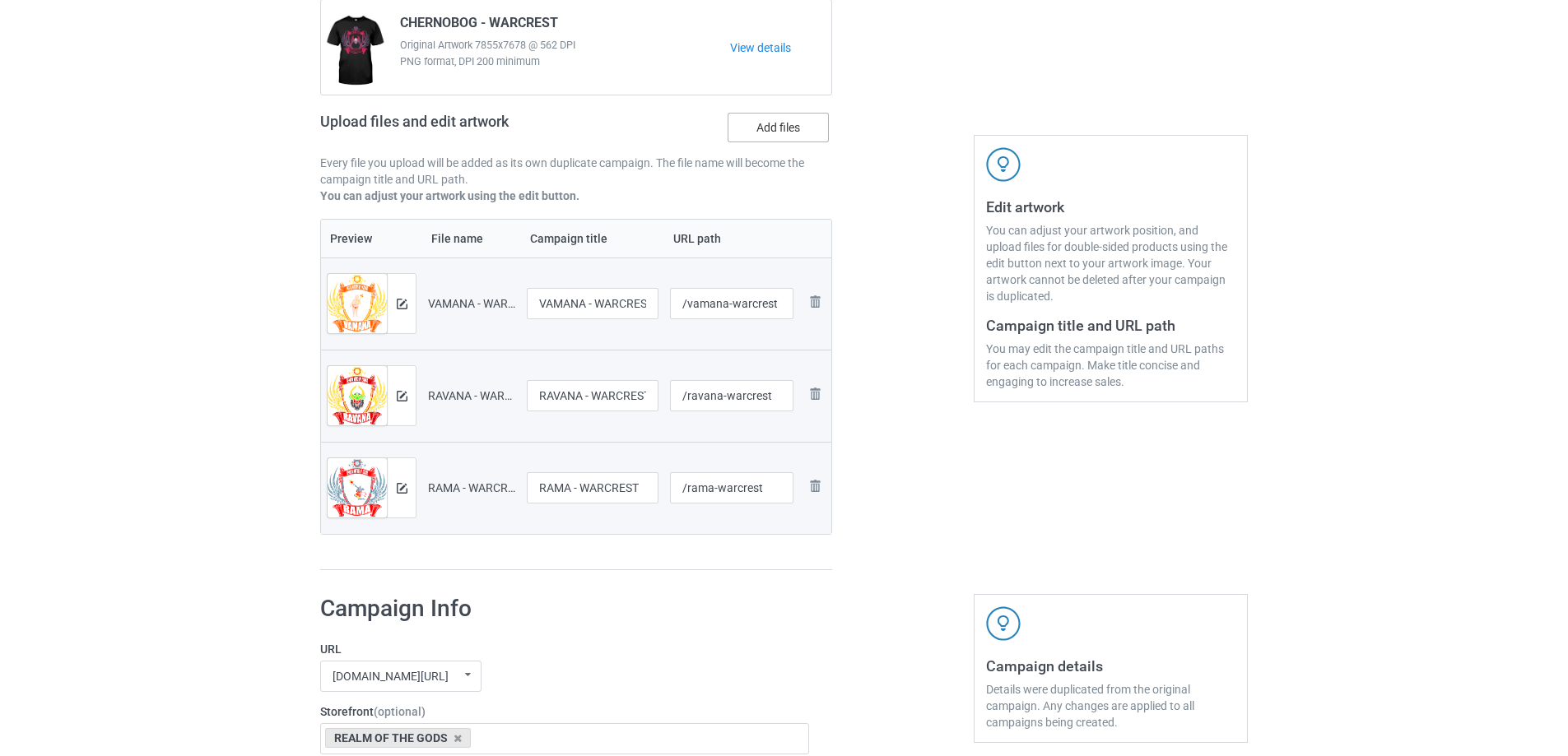
click at [0, 0] on input "Add files" at bounding box center [0, 0] width 0 height 0
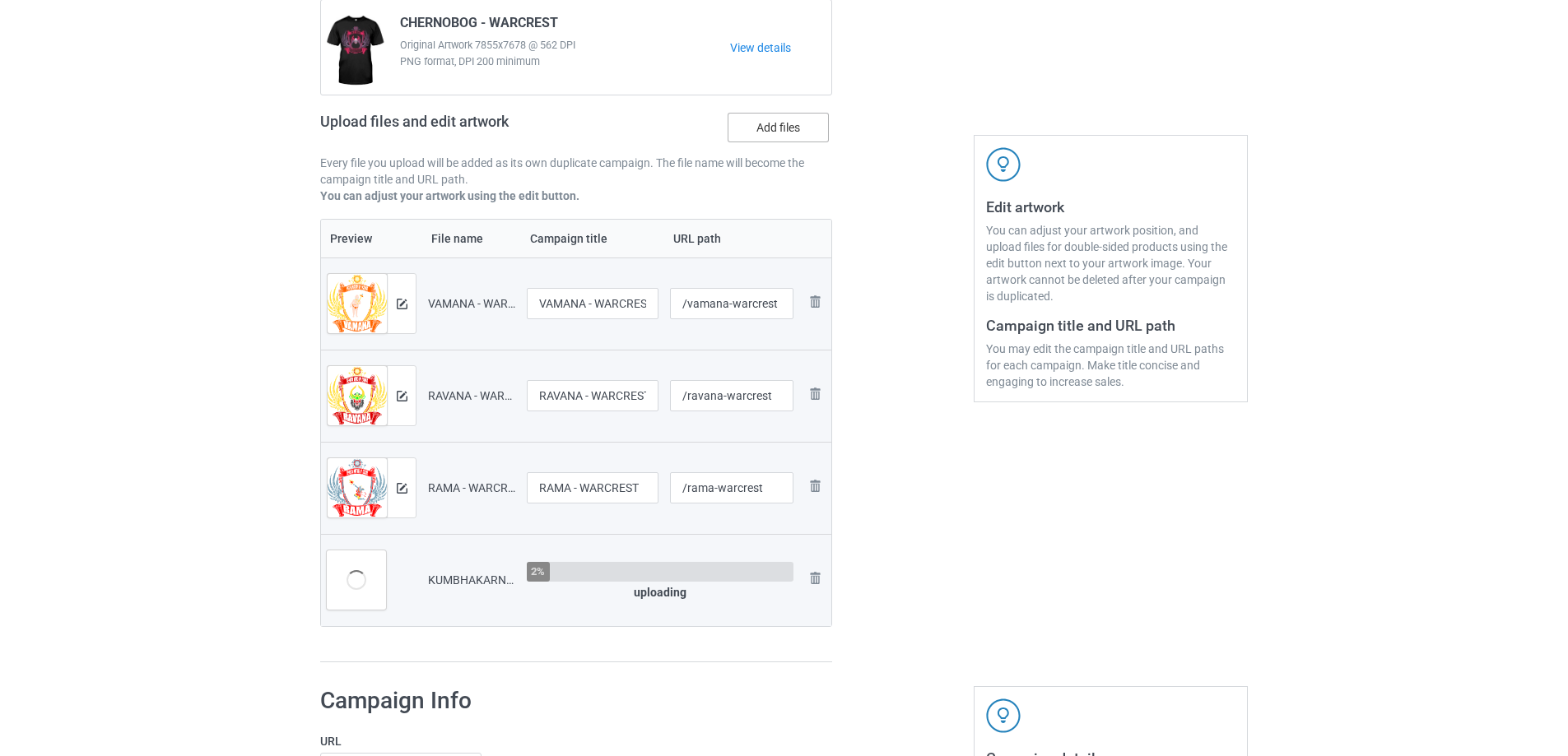
click at [770, 124] on label "Add files" at bounding box center [778, 127] width 101 height 30
click at [0, 0] on input "Add files" at bounding box center [0, 0] width 0 height 0
